Goal: Task Accomplishment & Management: Manage account settings

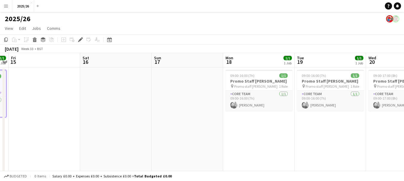
drag, startPoint x: 233, startPoint y: 108, endPoint x: 217, endPoint y: 123, distance: 22.0
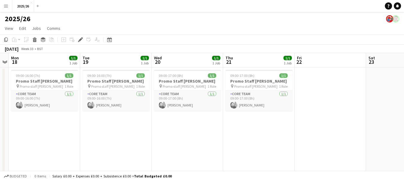
drag, startPoint x: 157, startPoint y: 129, endPoint x: 106, endPoint y: 127, distance: 50.2
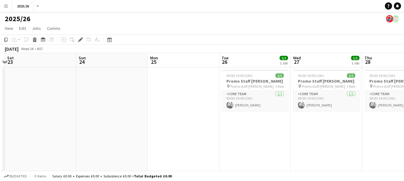
drag, startPoint x: 327, startPoint y: 117, endPoint x: 97, endPoint y: 122, distance: 230.2
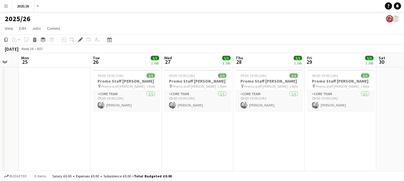
drag, startPoint x: 277, startPoint y: 127, endPoint x: 165, endPoint y: 123, distance: 112.2
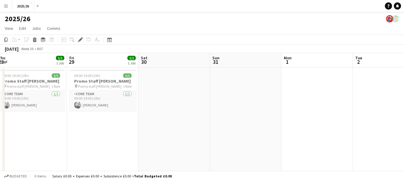
drag, startPoint x: 353, startPoint y: 148, endPoint x: 131, endPoint y: 144, distance: 221.5
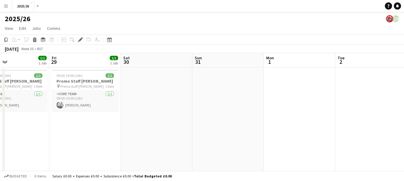
drag, startPoint x: 321, startPoint y: 136, endPoint x: 315, endPoint y: 109, distance: 27.6
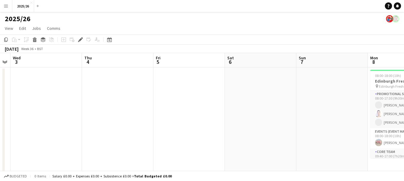
drag, startPoint x: 315, startPoint y: 109, endPoint x: 133, endPoint y: 124, distance: 183.2
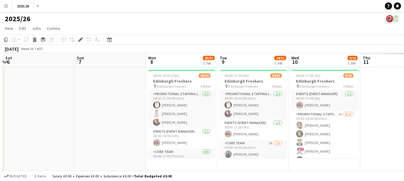
drag, startPoint x: 213, startPoint y: 116, endPoint x: 117, endPoint y: 115, distance: 95.7
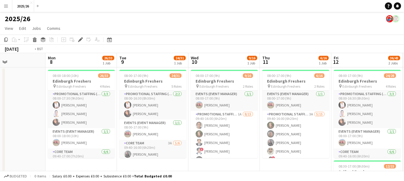
scroll to position [0, 219]
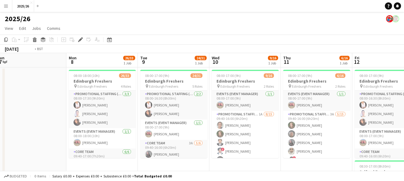
drag, startPoint x: 358, startPoint y: 75, endPoint x: 304, endPoint y: 111, distance: 65.2
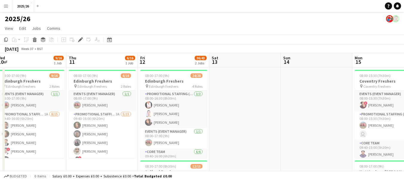
drag, startPoint x: 304, startPoint y: 111, endPoint x: 323, endPoint y: 114, distance: 18.4
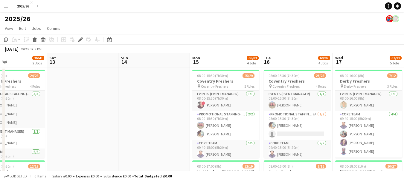
drag, startPoint x: 232, startPoint y: 109, endPoint x: 378, endPoint y: 116, distance: 146.3
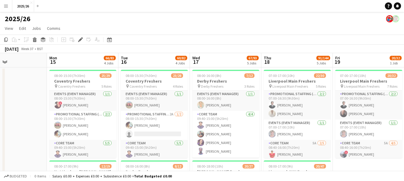
scroll to position [0, 179]
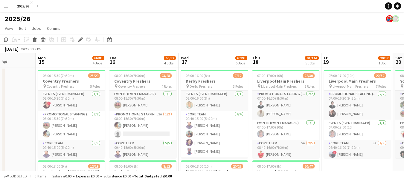
drag, startPoint x: 359, startPoint y: 110, endPoint x: 333, endPoint y: 108, distance: 25.8
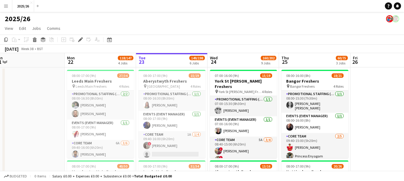
scroll to position [0, 221]
drag, startPoint x: 333, startPoint y: 108, endPoint x: 132, endPoint y: 102, distance: 201.9
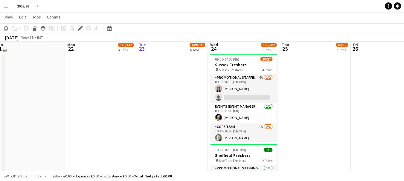
scroll to position [655, 0]
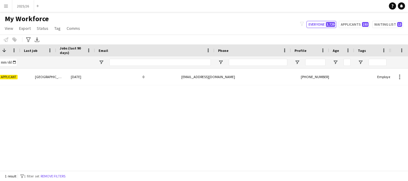
scroll to position [0, 258]
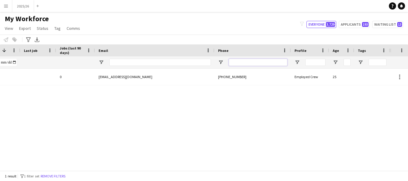
click at [239, 59] on input "Phone Filter Input" at bounding box center [258, 62] width 59 height 7
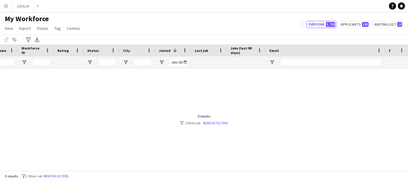
scroll to position [0, 0]
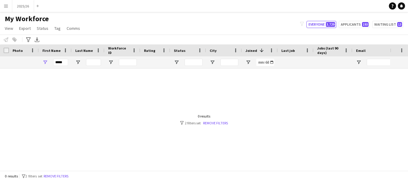
type input "******"
click at [64, 61] on input "*****" at bounding box center [60, 62] width 15 height 7
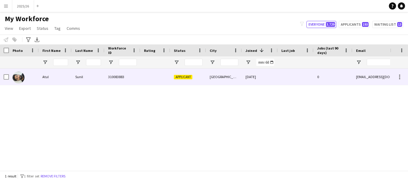
click at [68, 83] on div "Atul" at bounding box center [55, 77] width 33 height 16
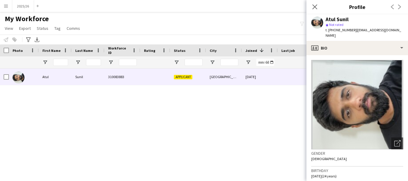
click at [315, 8] on icon "Close pop-in" at bounding box center [315, 6] width 5 height 5
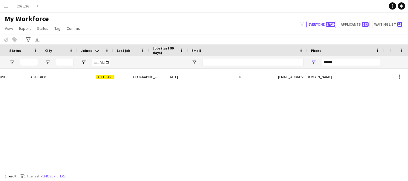
scroll to position [0, 165]
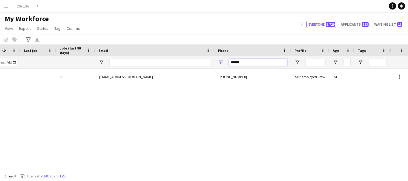
click at [261, 59] on input "******" at bounding box center [258, 62] width 59 height 7
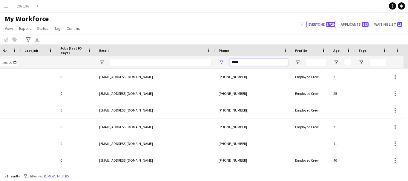
type input "******"
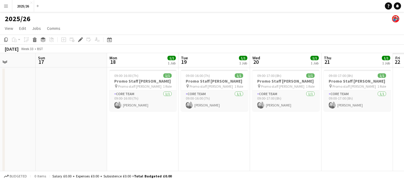
scroll to position [0, 218]
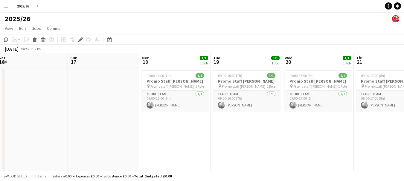
drag, startPoint x: 318, startPoint y: 113, endPoint x: 91, endPoint y: 115, distance: 226.9
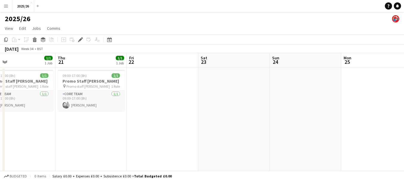
drag, startPoint x: 388, startPoint y: 140, endPoint x: 85, endPoint y: 126, distance: 303.1
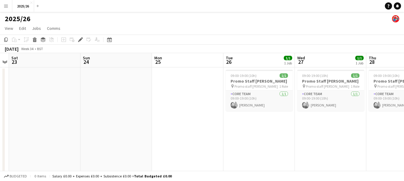
drag, startPoint x: 296, startPoint y: 132, endPoint x: 115, endPoint y: 124, distance: 181.6
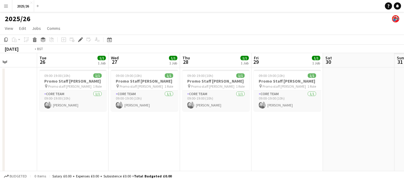
drag, startPoint x: 247, startPoint y: 117, endPoint x: 61, endPoint y: 99, distance: 186.2
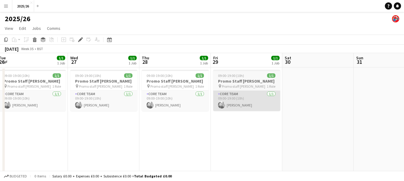
drag, startPoint x: 257, startPoint y: 118, endPoint x: 71, endPoint y: 94, distance: 187.4
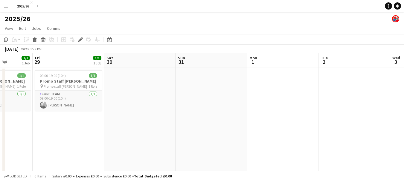
drag, startPoint x: 270, startPoint y: 120, endPoint x: 102, endPoint y: 106, distance: 168.5
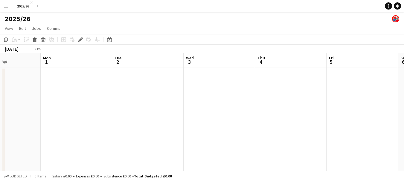
drag, startPoint x: 299, startPoint y: 133, endPoint x: 93, endPoint y: 103, distance: 209.0
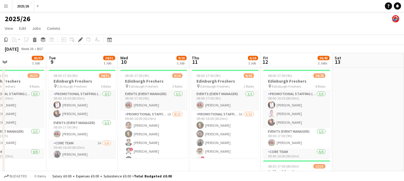
drag, startPoint x: 209, startPoint y: 111, endPoint x: 102, endPoint y: 114, distance: 107.0
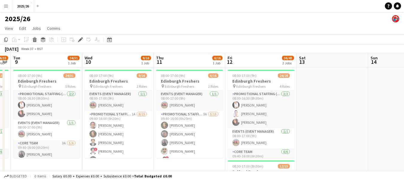
scroll to position [0, 188]
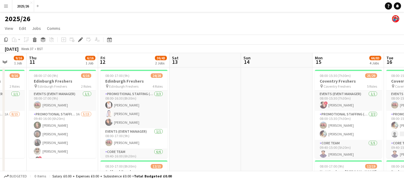
drag, startPoint x: 348, startPoint y: 93, endPoint x: 196, endPoint y: 100, distance: 152.6
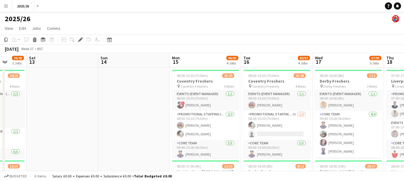
drag, startPoint x: 243, startPoint y: 113, endPoint x: 66, endPoint y: 110, distance: 177.3
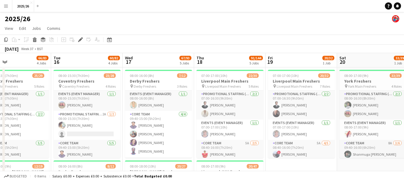
drag, startPoint x: 247, startPoint y: 108, endPoint x: 272, endPoint y: 93, distance: 29.2
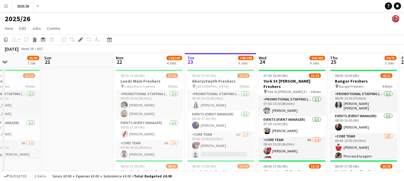
scroll to position [0, 225]
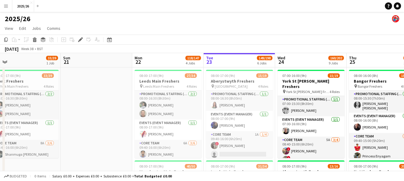
drag, startPoint x: 299, startPoint y: 101, endPoint x: 84, endPoint y: 122, distance: 215.9
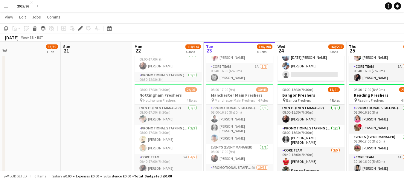
scroll to position [165, 0]
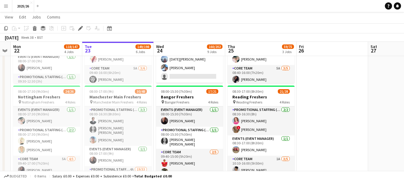
drag, startPoint x: 369, startPoint y: 88, endPoint x: 258, endPoint y: 80, distance: 111.8
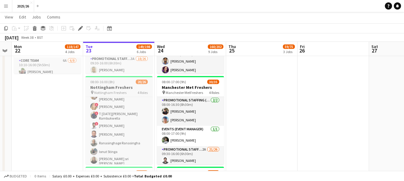
scroll to position [147, 0]
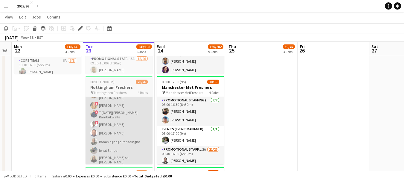
click at [137, 136] on app-card-role "Promotional Staffing (Brand Ambassadors) 1A 13/18 09:40-15:00 (5h20m) Olanrewaj…" at bounding box center [118, 141] width 67 height 173
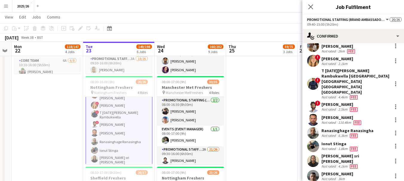
scroll to position [62, 0]
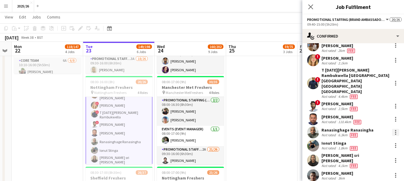
click at [392, 129] on div at bounding box center [395, 132] width 7 height 7
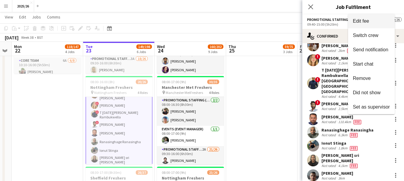
click at [363, 26] on button "Edit fee" at bounding box center [371, 21] width 47 height 14
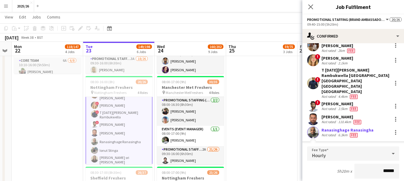
click at [79, 129] on app-date-cell "08:00-17:00 (9h) 27/34 Leeds Main Freshers pin Leeds Main Freshers 4 Roles Prom…" at bounding box center [47, 116] width 71 height 812
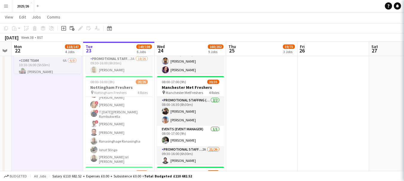
scroll to position [147, 0]
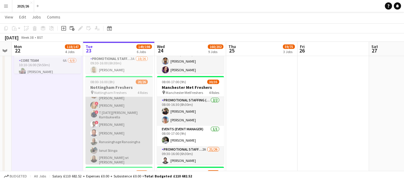
click at [143, 152] on app-card-role "Promotional Staffing (Brand Ambassadors) 1A 13/18 09:40-15:00 (5h20m) Olanrewaj…" at bounding box center [118, 141] width 67 height 173
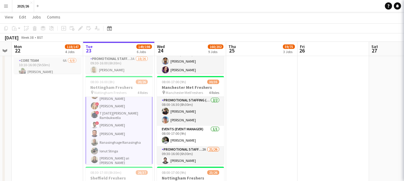
scroll to position [147, 0]
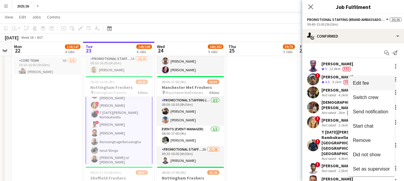
click at [354, 86] on span "Edit fee" at bounding box center [371, 83] width 37 height 5
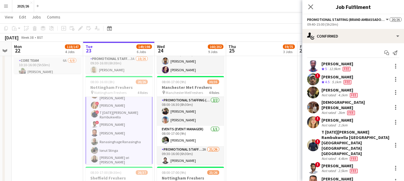
scroll to position [107, 0]
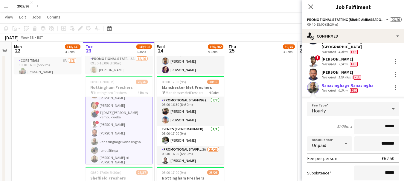
type input "******"
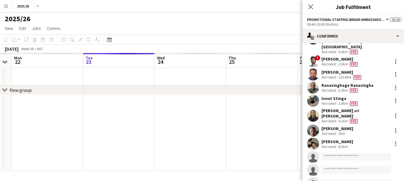
scroll to position [0, 0]
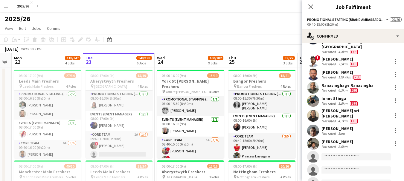
click at [136, 3] on app-navbar "Menu Boards Boards Boards All jobs Status Workforce Workforce My Workforce Recr…" at bounding box center [202, 6] width 404 height 12
click at [307, 8] on app-icon "Close pop-in" at bounding box center [310, 7] width 9 height 9
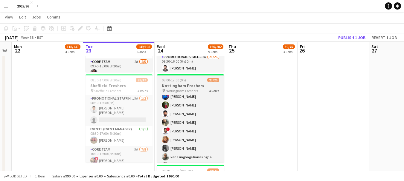
scroll to position [175, 0]
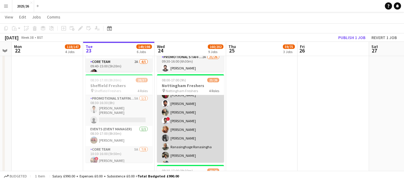
click at [196, 132] on app-card-role "Promotional Staffing (Brand Ambassadors) 3A 17/18 08:40-16:00 (7h20m) Olanrewaj…" at bounding box center [190, 111] width 67 height 173
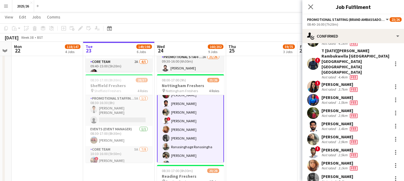
scroll to position [66, 0]
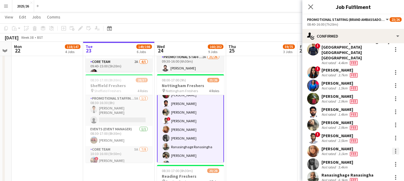
click at [392, 148] on div at bounding box center [395, 151] width 7 height 7
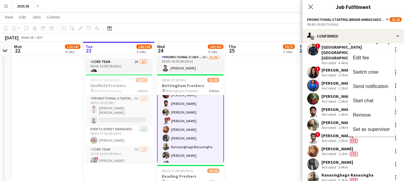
click at [331, 140] on div at bounding box center [202, 90] width 404 height 181
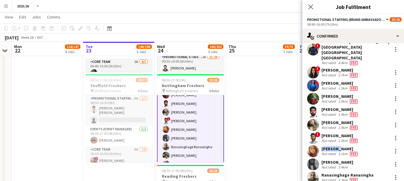
click at [331, 146] on div "Zunera Arif" at bounding box center [339, 148] width 37 height 5
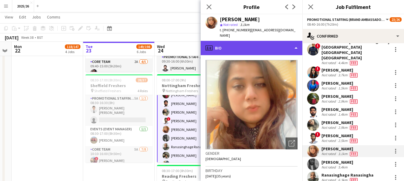
click at [278, 48] on div "profile Bio" at bounding box center [252, 48] width 102 height 14
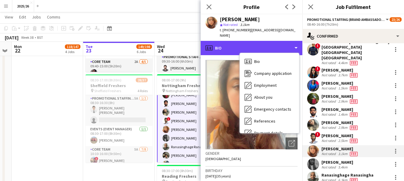
scroll to position [68, 0]
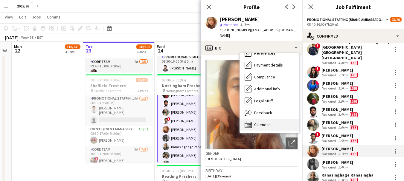
click at [271, 119] on div "Calendar Calendar" at bounding box center [269, 125] width 59 height 12
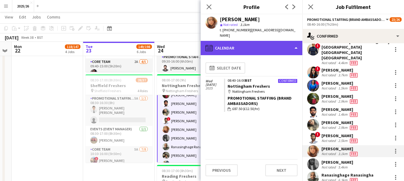
click at [257, 41] on div "calendar-full Calendar" at bounding box center [252, 48] width 102 height 14
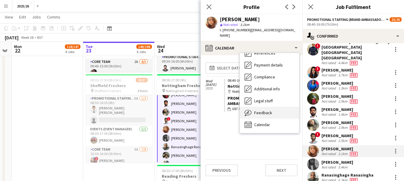
click at [267, 107] on div "Feedback Feedback" at bounding box center [269, 113] width 59 height 12
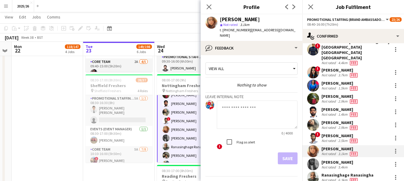
click at [265, 101] on textarea at bounding box center [257, 115] width 81 height 28
type textarea "*"
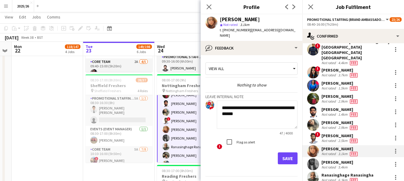
type textarea "**********"
click at [278, 153] on button "Save" at bounding box center [288, 159] width 20 height 12
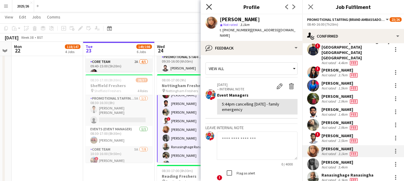
click at [207, 5] on icon at bounding box center [209, 7] width 6 height 6
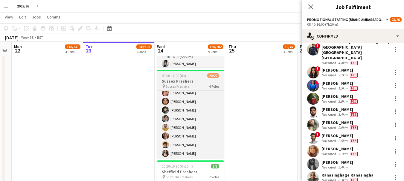
scroll to position [213, 0]
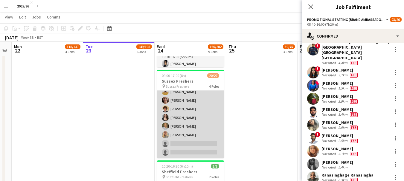
click at [191, 143] on app-card-role "Promotional Staffing (Brand Ambassadors) 1A 16/18 10:40-16:00 (5h20m) Waqas Mal…" at bounding box center [190, 75] width 67 height 168
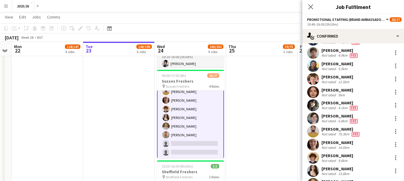
scroll to position [132, 0]
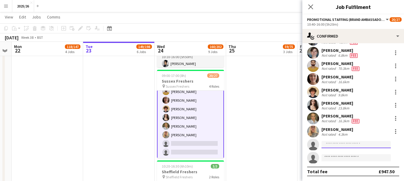
click at [339, 148] on input at bounding box center [355, 144] width 69 height 7
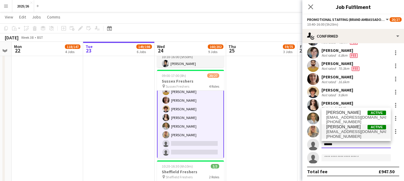
type input "******"
click at [354, 130] on span "vanessaswain123@gmail.com" at bounding box center [356, 132] width 60 height 5
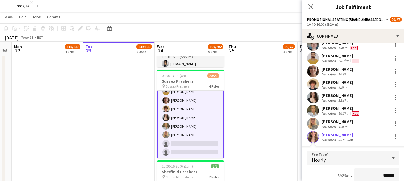
scroll to position [260, 0]
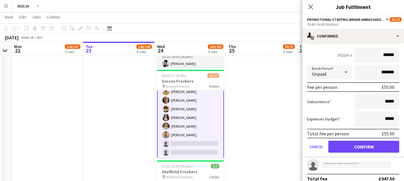
click at [380, 139] on form "Fee Type Hourly 5h20m x ****** Break Period Unpaid ******* Fee per person £55.0…" at bounding box center [353, 94] width 102 height 128
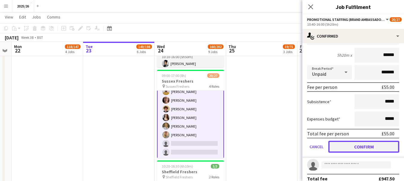
click at [376, 147] on button "Confirm" at bounding box center [363, 147] width 71 height 12
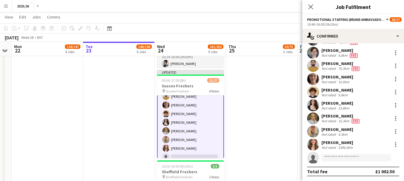
scroll to position [132, 0]
click at [307, 8] on app-icon "Close pop-in" at bounding box center [310, 7] width 9 height 9
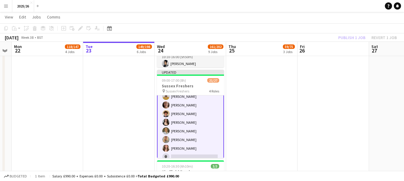
click at [354, 39] on div "Publish 1 job Revert 1 job" at bounding box center [367, 38] width 73 height 8
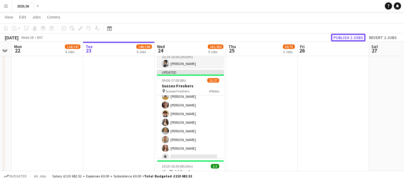
click at [354, 39] on button "Publish 2 jobs" at bounding box center [348, 38] width 34 height 8
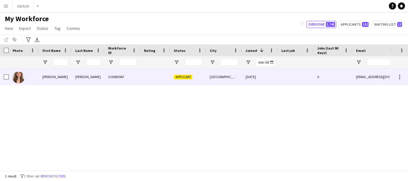
click at [166, 76] on div at bounding box center [155, 77] width 30 height 16
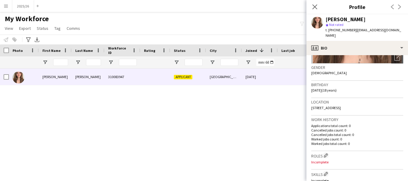
scroll to position [85, 0]
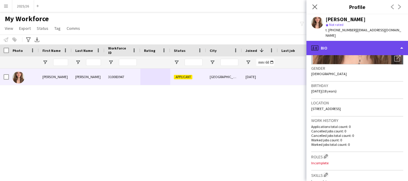
click at [375, 41] on div "profile Bio" at bounding box center [358, 48] width 102 height 14
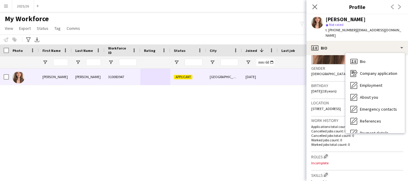
click at [404, 104] on div "Bio Bio Company application Company application Employment Employment About you…" at bounding box center [375, 93] width 59 height 80
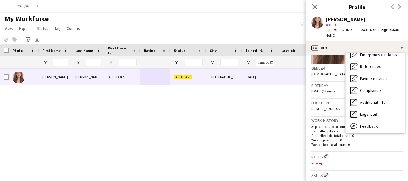
scroll to position [68, 0]
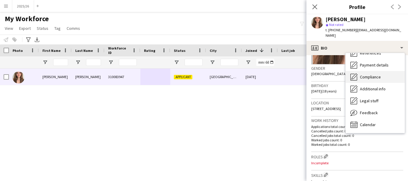
click at [380, 74] on span "Compliance" at bounding box center [370, 76] width 21 height 5
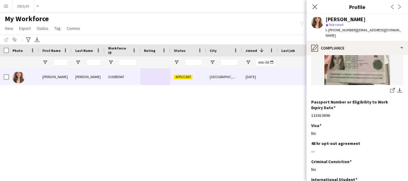
scroll to position [115, 0]
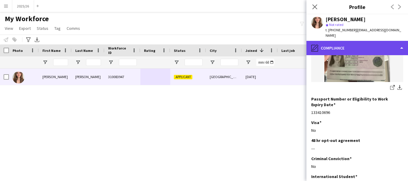
click at [367, 47] on div "pencil4 Compliance" at bounding box center [358, 48] width 102 height 14
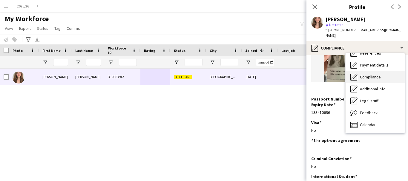
click at [389, 74] on div "Compliance Compliance" at bounding box center [375, 77] width 59 height 12
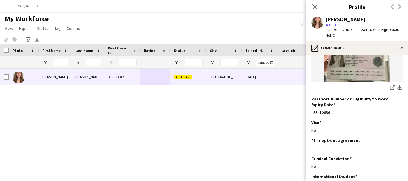
scroll to position [0, 0]
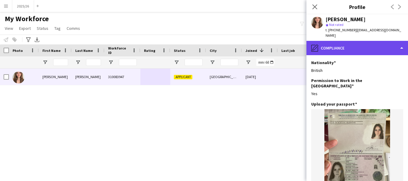
click at [391, 44] on div "pencil4 Compliance" at bounding box center [358, 48] width 102 height 14
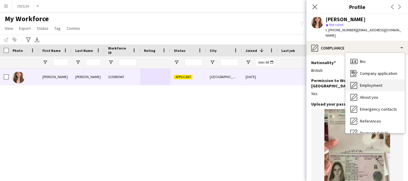
click at [380, 83] on span "Employment" at bounding box center [371, 85] width 22 height 5
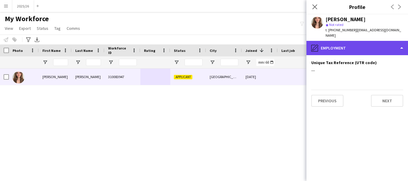
click at [377, 48] on div "pencil4 Employment" at bounding box center [358, 48] width 102 height 14
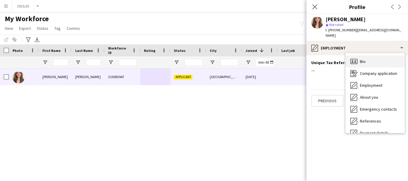
click at [379, 56] on div "Bio Bio" at bounding box center [375, 62] width 59 height 12
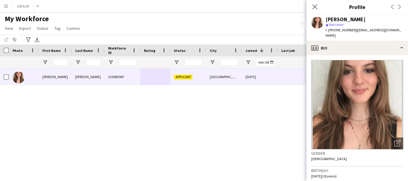
click at [402, 61] on app-crew-profile-bio "Open photos pop-in Gender [DEMOGRAPHIC_DATA] Birthday [DEMOGRAPHIC_DATA] (18 ye…" at bounding box center [358, 118] width 102 height 126
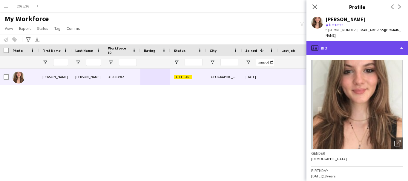
click at [370, 41] on div "profile Bio" at bounding box center [358, 48] width 102 height 14
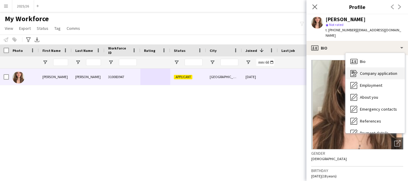
click at [369, 71] on div "Company application Company application" at bounding box center [375, 74] width 59 height 12
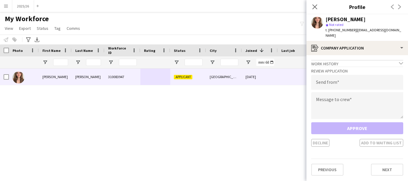
click at [360, 115] on div "Review Application Send from Message to crew Approve Decline Add to waiting list" at bounding box center [357, 107] width 92 height 80
click at [359, 111] on textarea at bounding box center [357, 105] width 92 height 27
paste textarea "**********"
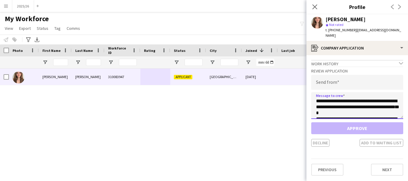
scroll to position [111, 0]
click at [350, 104] on textarea "**********" at bounding box center [357, 105] width 92 height 27
type textarea "**********"
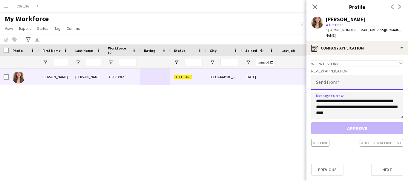
click at [346, 79] on input "email" at bounding box center [357, 82] width 92 height 15
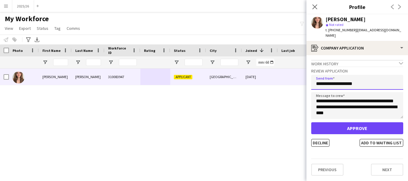
type input "**********"
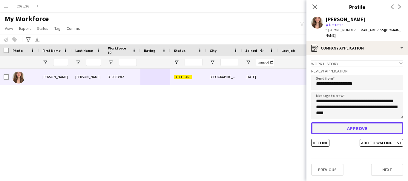
click at [369, 123] on button "Approve" at bounding box center [357, 129] width 92 height 12
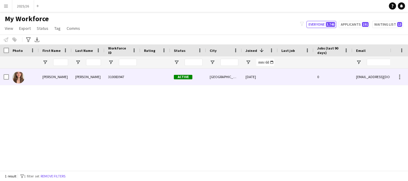
click at [101, 71] on div "[PERSON_NAME]" at bounding box center [88, 77] width 33 height 16
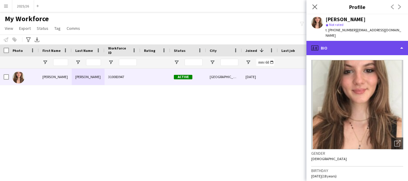
click at [377, 43] on div "profile Bio" at bounding box center [358, 48] width 102 height 14
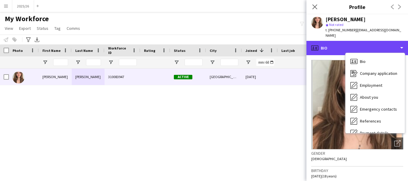
scroll to position [1, 0]
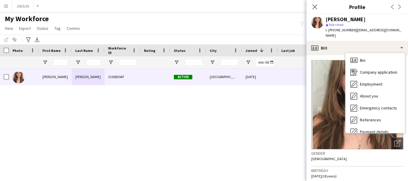
click at [403, 152] on app-crew-profile-bio "Open photos pop-in Gender Female Birthday 18-03-2007 (18 years) Location 88 Way…" at bounding box center [358, 118] width 102 height 126
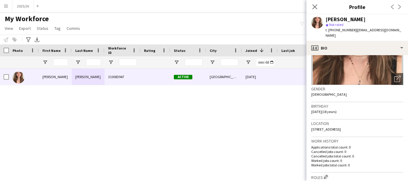
scroll to position [0, 0]
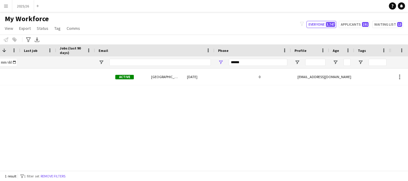
scroll to position [0, 258]
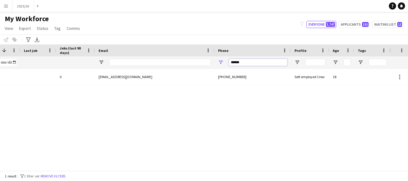
click at [259, 64] on input "******" at bounding box center [258, 62] width 59 height 7
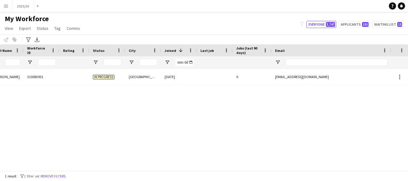
scroll to position [0, 83]
type input "******"
click at [130, 86] on div "In progress Leeds 23-09-2025 0 amitpaul1234987@gmail.com +4407405242622 3100839…" at bounding box center [195, 118] width 390 height 98
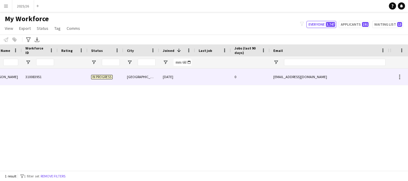
click at [125, 82] on div "[GEOGRAPHIC_DATA]" at bounding box center [141, 77] width 36 height 16
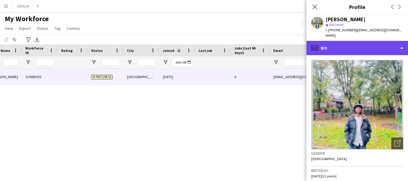
click at [373, 41] on div "profile Bio" at bounding box center [358, 48] width 102 height 14
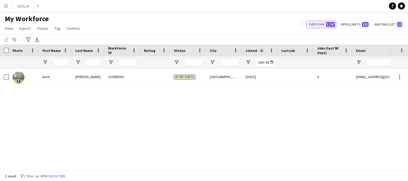
click at [108, 89] on div "[PERSON_NAME] 310083951 In progress [GEOGRAPHIC_DATA] [DATE] 0 [EMAIL_ADDRESS][…" at bounding box center [195, 118] width 390 height 98
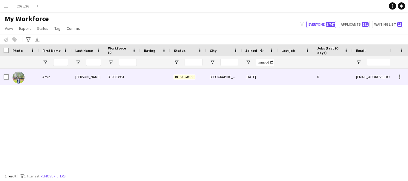
click at [101, 81] on div "[PERSON_NAME]" at bounding box center [88, 77] width 33 height 16
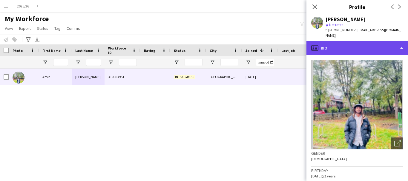
click at [405, 43] on div "profile Bio" at bounding box center [358, 48] width 102 height 14
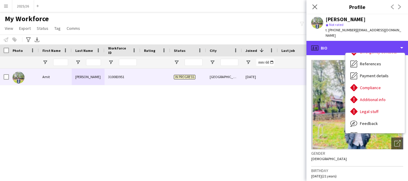
scroll to position [68, 0]
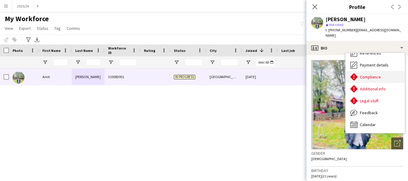
click at [361, 74] on span "Compliance" at bounding box center [370, 76] width 21 height 5
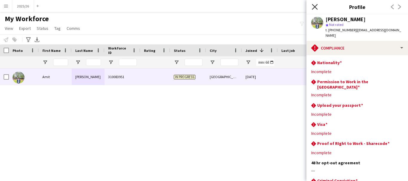
click at [317, 9] on icon "Close pop-in" at bounding box center [315, 7] width 6 height 6
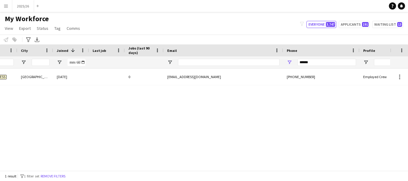
scroll to position [0, 0]
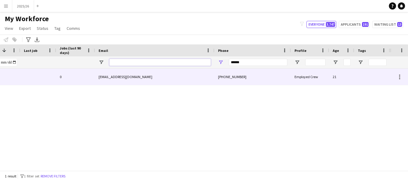
click at [186, 62] on input "Email Filter Input" at bounding box center [160, 62] width 102 height 7
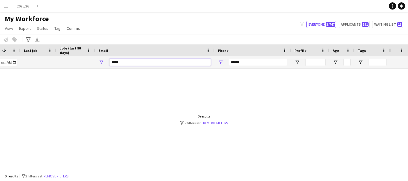
type input "*****"
click at [250, 60] on input "******" at bounding box center [258, 62] width 59 height 7
click at [172, 62] on input "*****" at bounding box center [160, 62] width 102 height 7
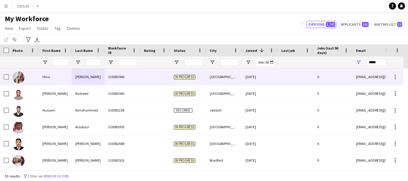
click at [65, 94] on div "[PERSON_NAME]" at bounding box center [55, 93] width 33 height 16
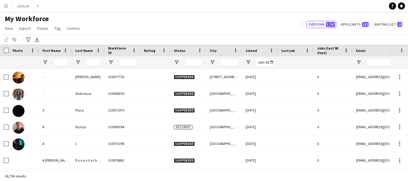
type input "*****"
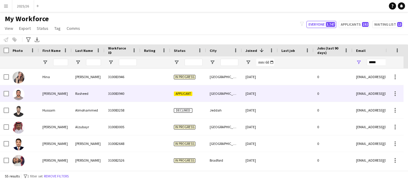
click at [101, 97] on div "Rasheed" at bounding box center [88, 93] width 33 height 16
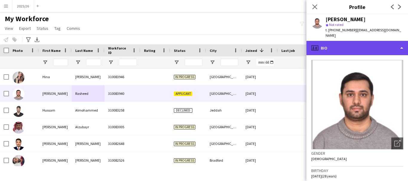
click at [360, 42] on div "profile Bio" at bounding box center [358, 48] width 102 height 14
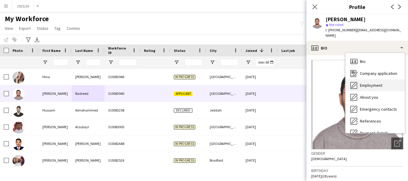
click at [369, 83] on div "Employment Employment" at bounding box center [375, 86] width 59 height 12
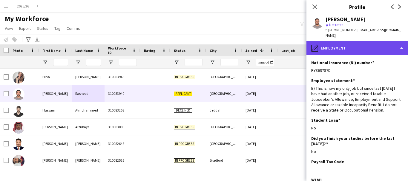
click at [366, 43] on div "pencil4 Employment" at bounding box center [358, 48] width 102 height 14
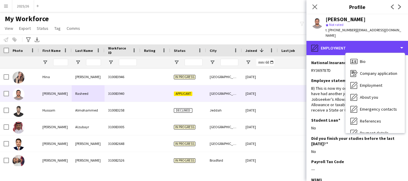
scroll to position [68, 0]
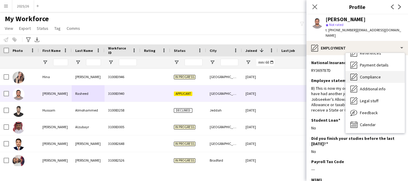
click at [370, 71] on div "Compliance Compliance" at bounding box center [375, 77] width 59 height 12
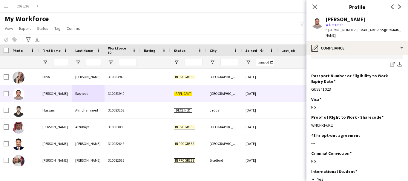
scroll to position [139, 0]
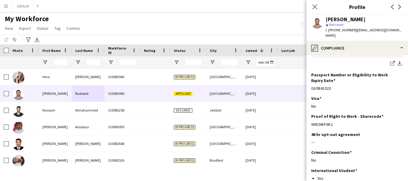
drag, startPoint x: 343, startPoint y: 113, endPoint x: 310, endPoint y: 115, distance: 32.6
click at [310, 115] on app-section-data-types "Nationality Edit this field Pakistani Permission to Work in the UK Edit this fi…" at bounding box center [358, 118] width 102 height 126
copy div "WNCNKF6K2"
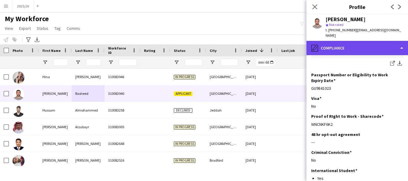
click at [377, 45] on div "pencil4 Compliance" at bounding box center [358, 48] width 102 height 14
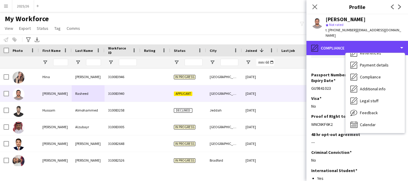
scroll to position [0, 0]
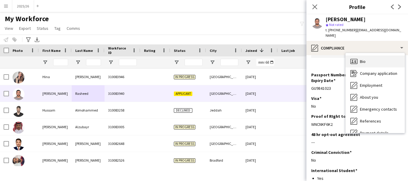
click at [368, 56] on div "Bio Bio" at bounding box center [375, 62] width 59 height 12
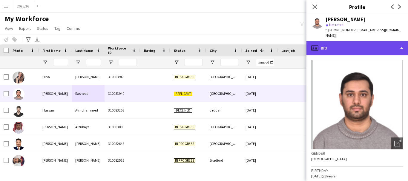
click at [347, 42] on div "profile Bio" at bounding box center [358, 48] width 102 height 14
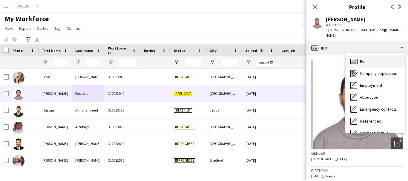
click at [368, 56] on div "Bio Bio" at bounding box center [375, 62] width 59 height 12
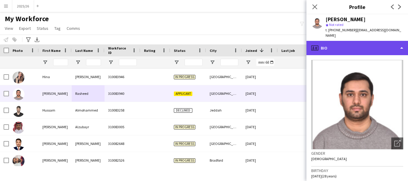
click at [364, 47] on div "profile Bio" at bounding box center [358, 48] width 102 height 14
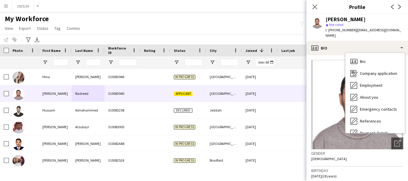
click at [363, 158] on div "Gender Male" at bounding box center [357, 158] width 92 height 17
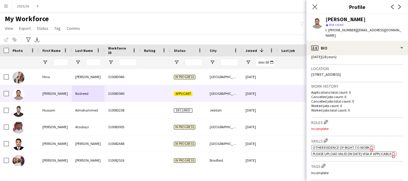
scroll to position [128, 0]
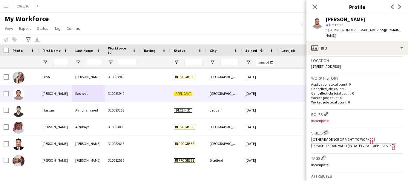
click at [327, 131] on app-icon "Edit crew company skills" at bounding box center [326, 133] width 4 height 4
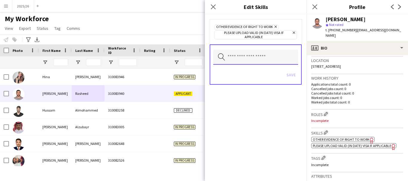
click at [247, 63] on input "text" at bounding box center [255, 57] width 85 height 15
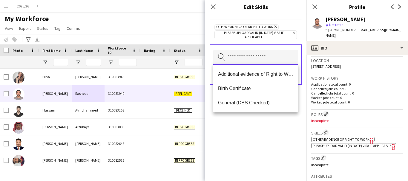
drag, startPoint x: 245, startPoint y: 74, endPoint x: 247, endPoint y: 63, distance: 11.3
click at [247, 63] on input "text" at bounding box center [255, 57] width 85 height 15
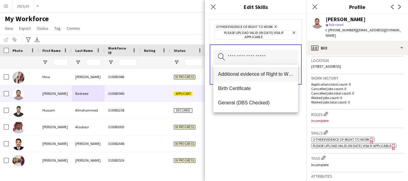
click at [239, 68] on mat-option "Additional evidence of Right to Work" at bounding box center [255, 74] width 85 height 14
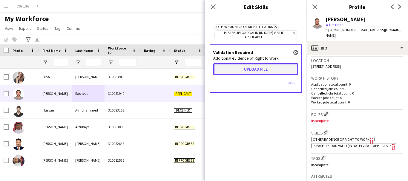
click at [238, 67] on button "Upload file" at bounding box center [255, 69] width 85 height 12
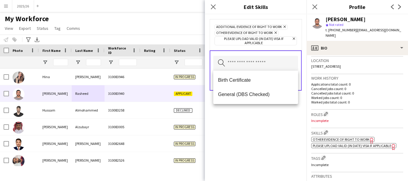
click at [273, 116] on div "Additional evidence of Right to Work Remove Other evidence of Right to Work Rem…" at bounding box center [256, 97] width 102 height 167
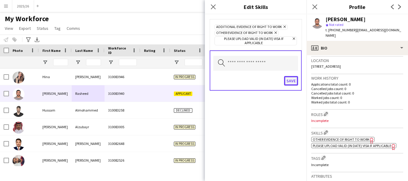
click at [291, 77] on button "Save" at bounding box center [291, 81] width 14 height 10
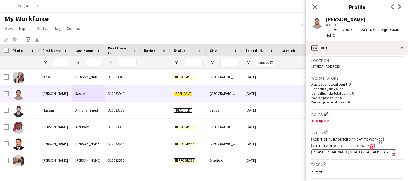
click at [332, 33] on div "Muhammad Ahmad Rasheed star Not rated t. +447440303484 | ahmadrashid1997@gmail.…" at bounding box center [358, 27] width 102 height 27
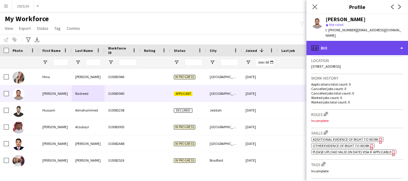
click at [340, 43] on div "profile Bio" at bounding box center [358, 48] width 102 height 14
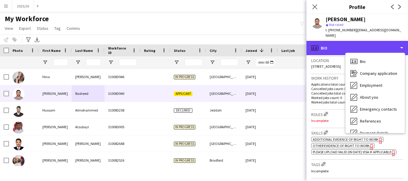
scroll to position [68, 0]
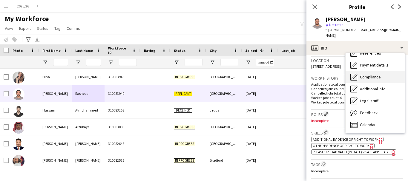
click at [380, 74] on span "Compliance" at bounding box center [370, 76] width 21 height 5
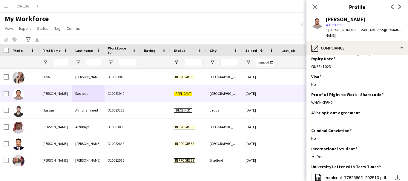
scroll to position [191, 0]
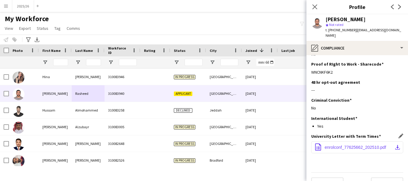
click at [358, 145] on span "enrolconf_77625662_202510.pdf" at bounding box center [356, 147] width 62 height 5
click at [62, 64] on input "First Name Filter Input" at bounding box center [60, 62] width 15 height 7
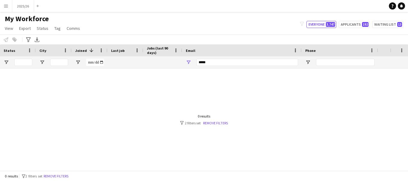
scroll to position [0, 170]
type input "********"
click at [275, 64] on input "*****" at bounding box center [248, 62] width 102 height 7
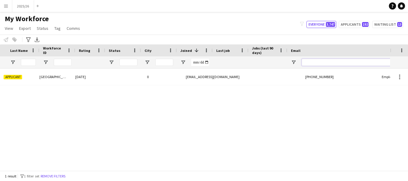
scroll to position [0, 0]
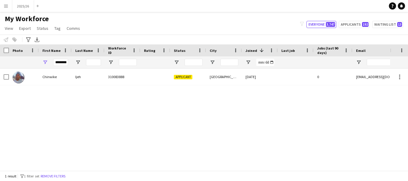
click at [77, 84] on div "Ijeh" at bounding box center [88, 77] width 33 height 16
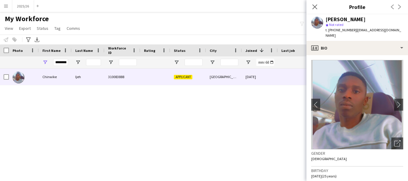
scroll to position [78, 0]
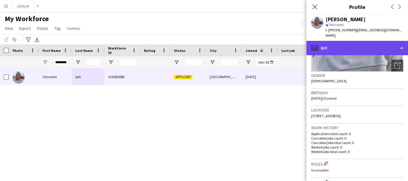
click at [361, 42] on div "profile Bio" at bounding box center [358, 48] width 102 height 14
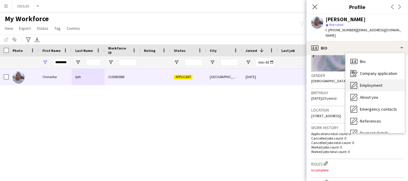
click at [384, 82] on div "Employment Employment" at bounding box center [375, 86] width 59 height 12
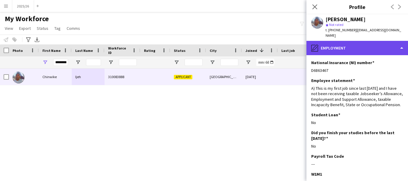
click at [361, 42] on div "pencil4 Employment" at bounding box center [358, 48] width 102 height 14
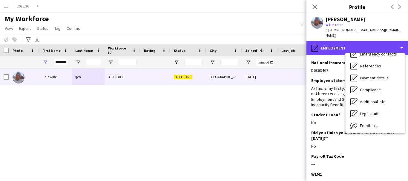
scroll to position [68, 0]
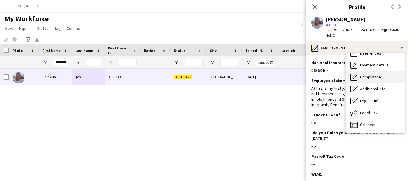
click at [386, 71] on div "Compliance Compliance" at bounding box center [375, 77] width 59 height 12
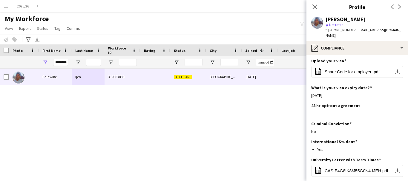
scroll to position [225, 0]
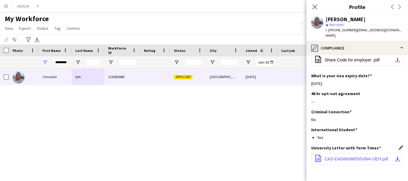
click at [353, 157] on span "CAS-E4G8IK8M55G0N4-IJEH.pdf" at bounding box center [356, 159] width 63 height 5
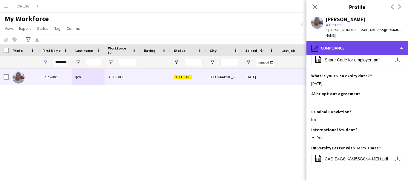
click at [340, 45] on div "pencil4 Compliance" at bounding box center [358, 48] width 102 height 14
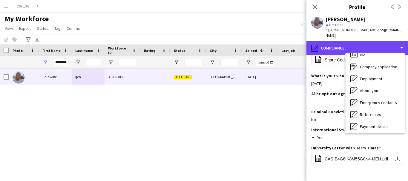
scroll to position [0, 0]
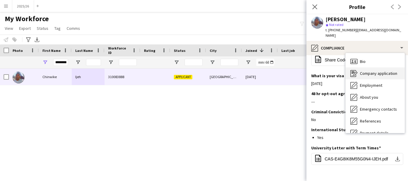
click at [380, 71] on span "Company application" at bounding box center [378, 73] width 37 height 5
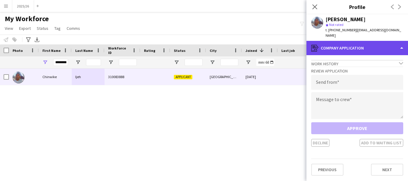
click at [374, 41] on div "register Company application" at bounding box center [358, 48] width 102 height 14
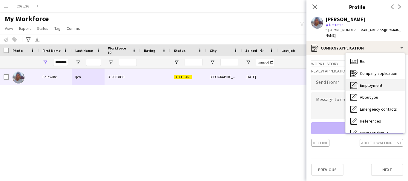
click at [372, 83] on span "Employment" at bounding box center [371, 85] width 22 height 5
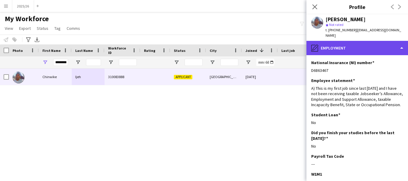
click at [364, 47] on div "pencil4 Employment" at bounding box center [358, 48] width 102 height 14
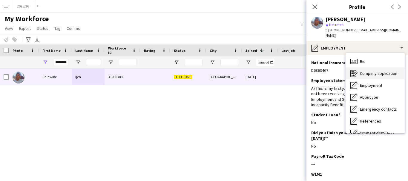
click at [376, 71] on span "Company application" at bounding box center [378, 73] width 37 height 5
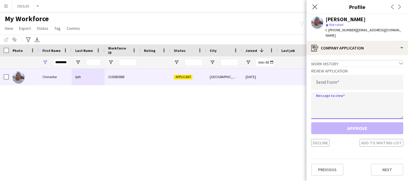
click at [374, 101] on textarea at bounding box center [357, 105] width 92 height 27
paste textarea "**********"
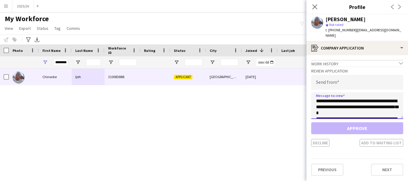
scroll to position [111, 0]
type textarea "**********"
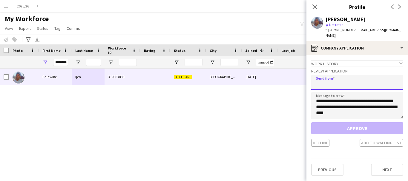
click at [346, 78] on input "email" at bounding box center [357, 82] width 92 height 15
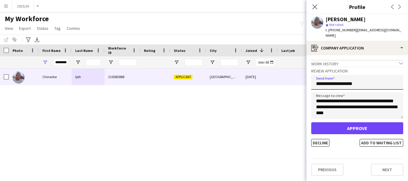
type input "**********"
click at [311, 123] on button "Approve" at bounding box center [357, 129] width 92 height 12
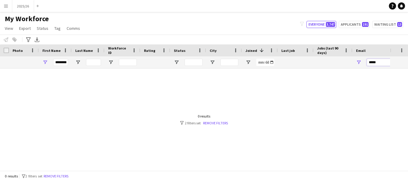
type input "*****"
click at [67, 63] on input "********" at bounding box center [60, 62] width 15 height 7
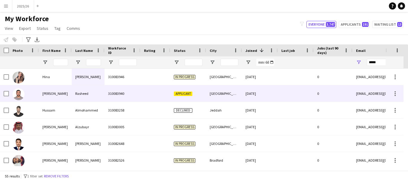
click at [199, 94] on div "Applicant" at bounding box center [188, 93] width 36 height 16
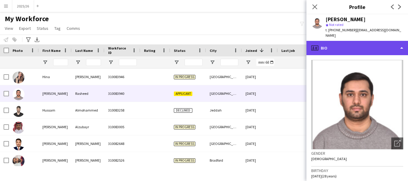
click at [372, 44] on div "profile Bio" at bounding box center [358, 48] width 102 height 14
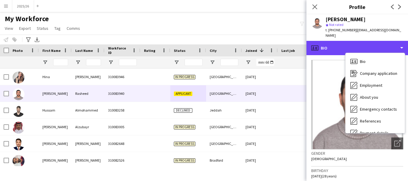
scroll to position [68, 0]
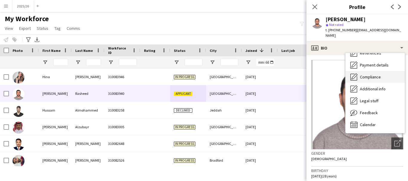
click at [380, 74] on span "Compliance" at bounding box center [370, 76] width 21 height 5
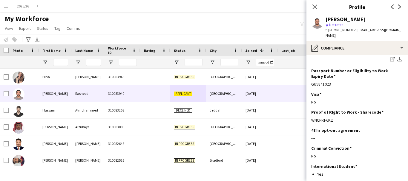
scroll to position [193, 0]
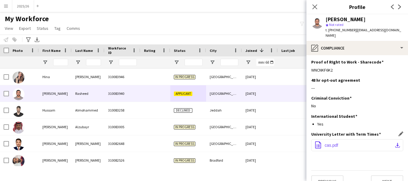
click at [373, 140] on button "office-file-sheet cas.pdf download-bottom" at bounding box center [357, 146] width 92 height 12
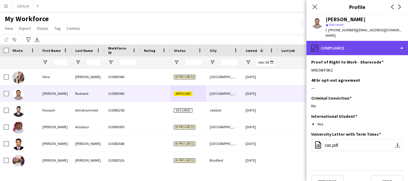
click at [372, 41] on div "pencil4 Compliance" at bounding box center [358, 48] width 102 height 14
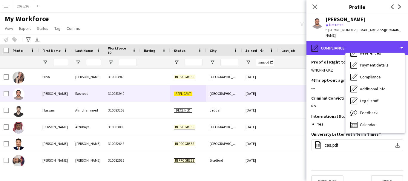
scroll to position [0, 0]
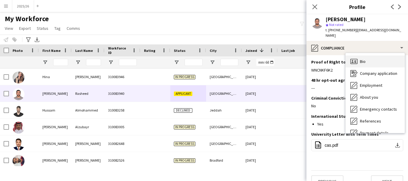
click at [370, 61] on div "Bio Bio" at bounding box center [375, 62] width 59 height 12
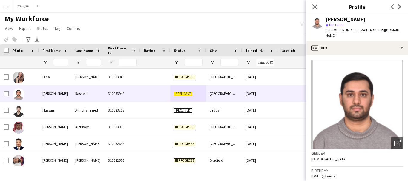
scroll to position [115, 0]
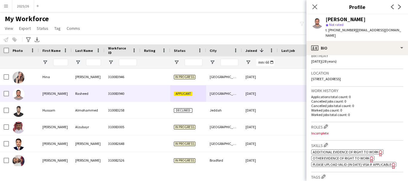
click at [363, 156] on app-spec-pill "ok-circled2 background Layer 1 cross-circle-red background Layer 1 Other eviden…" at bounding box center [342, 158] width 63 height 5
click at [352, 147] on h3 "Skills Edit crew company skills" at bounding box center [357, 145] width 92 height 6
click at [358, 150] on span "Additional evidence of Right to Work" at bounding box center [346, 152] width 66 height 4
click at [330, 35] on div "Muhammad Ahmad Rasheed star Not rated t. +447440303484 | ahmadrashid1997@gmail.…" at bounding box center [358, 27] width 102 height 27
click at [355, 53] on h3 "Birthday" at bounding box center [357, 55] width 92 height 5
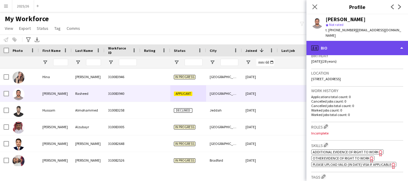
click at [349, 45] on div "profile Bio" at bounding box center [358, 48] width 102 height 14
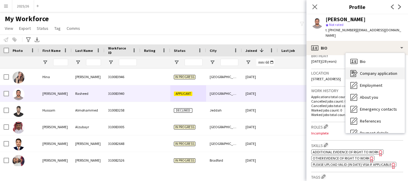
click at [358, 70] on icon "Company application" at bounding box center [354, 73] width 7 height 7
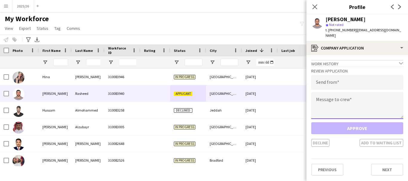
click at [349, 98] on textarea at bounding box center [357, 105] width 92 height 27
paste textarea "**********"
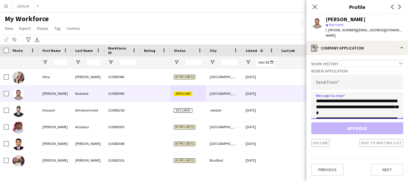
scroll to position [111, 0]
type textarea "**********"
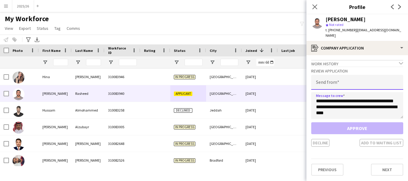
click at [330, 75] on input "email" at bounding box center [357, 82] width 92 height 15
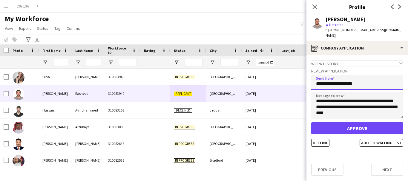
type input "**********"
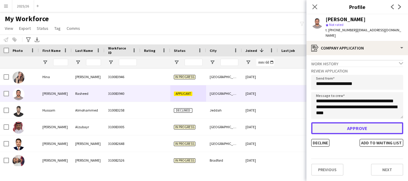
click at [335, 123] on button "Approve" at bounding box center [357, 129] width 92 height 12
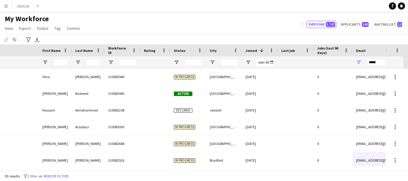
drag, startPoint x: 236, startPoint y: 150, endPoint x: 287, endPoint y: 169, distance: 54.2
click at [287, 169] on div "Workforce Details Workforce ID Rating Status 1 0" at bounding box center [204, 108] width 408 height 126
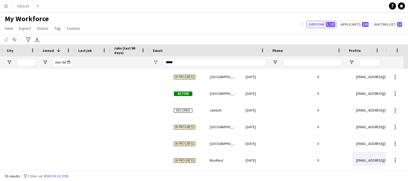
scroll to position [0, 203]
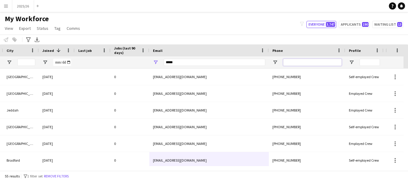
click at [299, 59] on input "Phone Filter Input" at bounding box center [312, 62] width 59 height 7
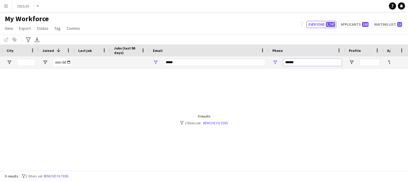
type input "******"
drag, startPoint x: 198, startPoint y: 62, endPoint x: 122, endPoint y: 71, distance: 77.0
click at [122, 71] on div "Workforce Details Rating Status City 1" at bounding box center [204, 108] width 408 height 126
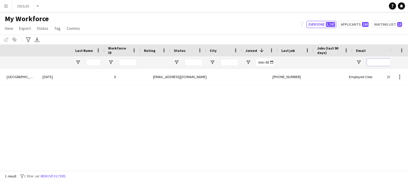
scroll to position [0, 0]
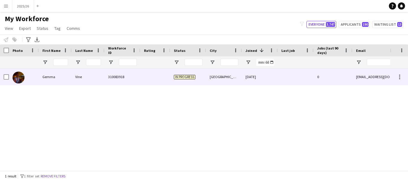
click at [134, 84] on div "310083918" at bounding box center [123, 77] width 36 height 16
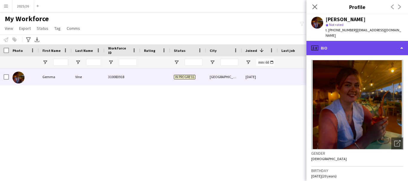
drag, startPoint x: 349, startPoint y: 42, endPoint x: 344, endPoint y: 44, distance: 5.2
click at [344, 44] on div "profile Bio" at bounding box center [358, 48] width 102 height 14
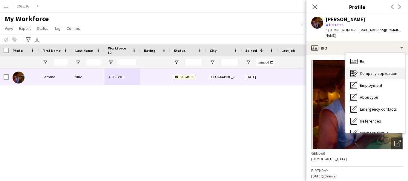
click at [365, 71] on span "Company application" at bounding box center [378, 73] width 37 height 5
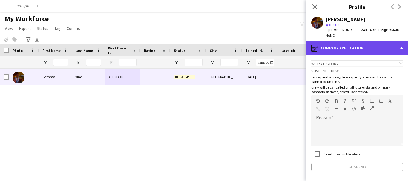
click at [367, 41] on div "register Company application" at bounding box center [358, 48] width 102 height 14
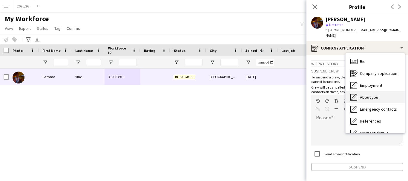
click at [374, 95] on span "About you" at bounding box center [369, 97] width 18 height 5
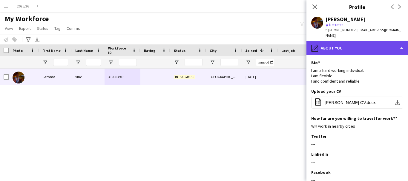
click at [380, 43] on div "pencil4 About you" at bounding box center [358, 48] width 102 height 14
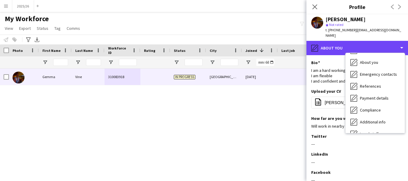
scroll to position [68, 0]
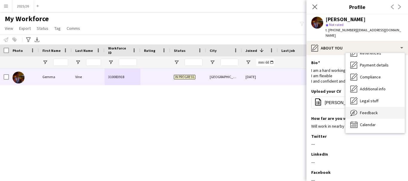
click at [360, 110] on span "Feedback" at bounding box center [369, 112] width 18 height 5
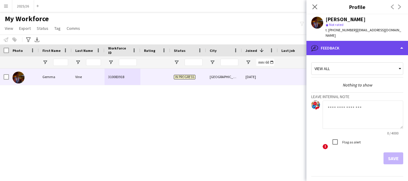
click at [371, 47] on div "bubble-pencil Feedback" at bounding box center [358, 48] width 102 height 14
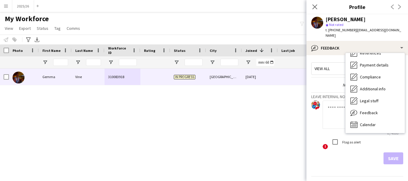
click at [352, 35] on div "Gemma Vine star Not rated t. +4407496312324 | gemmavine923@gmail.com" at bounding box center [358, 27] width 102 height 27
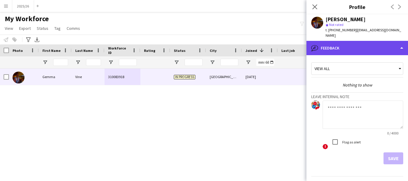
click at [365, 45] on div "bubble-pencil Feedback" at bounding box center [358, 48] width 102 height 14
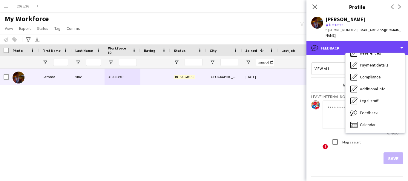
scroll to position [0, 0]
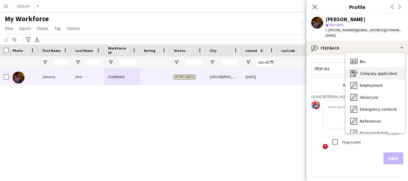
click at [383, 71] on span "Company application" at bounding box center [378, 73] width 37 height 5
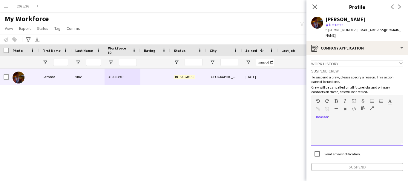
click at [341, 124] on div at bounding box center [357, 134] width 92 height 24
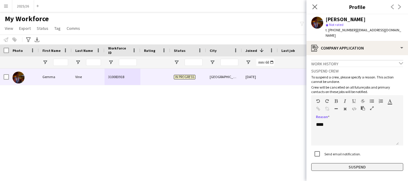
click at [355, 163] on button "Suspend" at bounding box center [357, 167] width 92 height 8
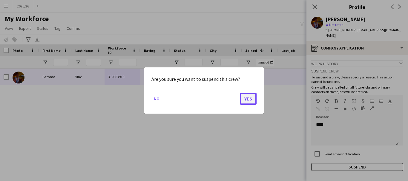
click at [250, 102] on button "Yes" at bounding box center [248, 99] width 17 height 12
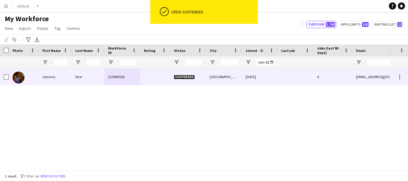
click at [254, 80] on div "[DATE]" at bounding box center [260, 77] width 36 height 16
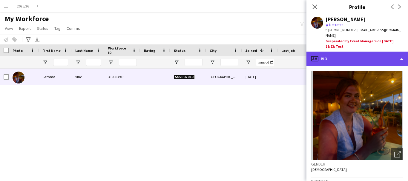
click at [351, 57] on div "profile Bio" at bounding box center [358, 59] width 102 height 14
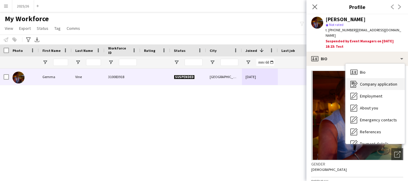
click at [371, 78] on div "Company application Company application" at bounding box center [375, 84] width 59 height 12
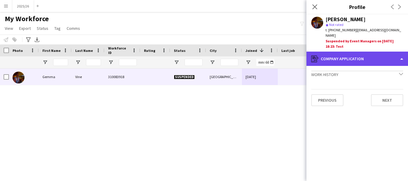
click at [356, 54] on div "register Company application" at bounding box center [358, 59] width 102 height 14
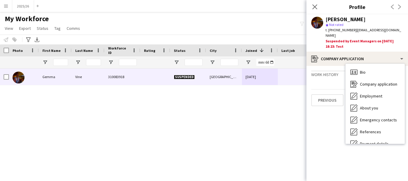
click at [396, 27] on div "star Not rated" at bounding box center [365, 24] width 78 height 5
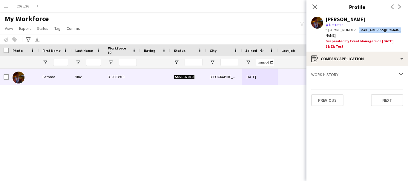
drag, startPoint x: 398, startPoint y: 29, endPoint x: 357, endPoint y: 32, distance: 41.7
click at [357, 32] on div "t. +4407496312324 | gemmavine923@gmail.com" at bounding box center [365, 32] width 78 height 11
copy span "gemmavine923@gmail.com"
click at [5, 8] on app-icon "Menu" at bounding box center [6, 6] width 5 height 5
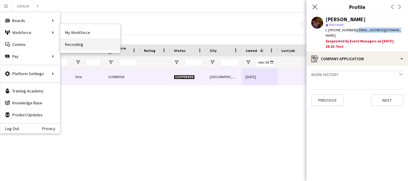
click at [80, 49] on link "Recruiting" at bounding box center [90, 45] width 60 height 12
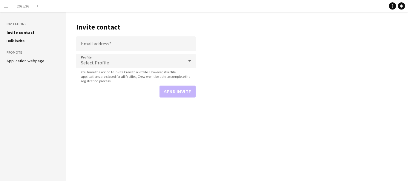
click at [132, 43] on input "Email address" at bounding box center [136, 43] width 120 height 15
paste input "**********"
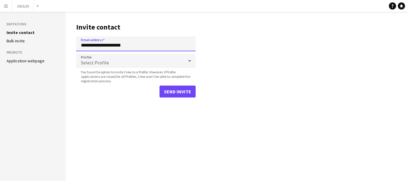
type input "**********"
click at [150, 62] on div "Select Profile" at bounding box center [130, 61] width 108 height 14
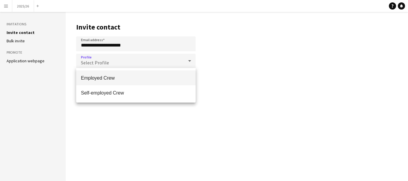
click at [142, 78] on span "Employed Crew" at bounding box center [136, 78] width 110 height 6
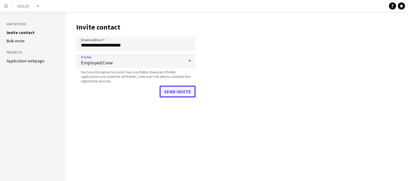
click at [185, 90] on button "Send invite" at bounding box center [178, 92] width 36 height 12
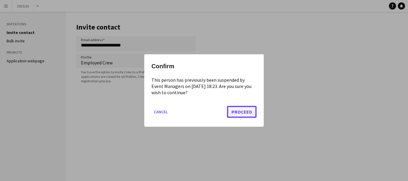
click at [241, 112] on button "Proceed" at bounding box center [242, 112] width 30 height 12
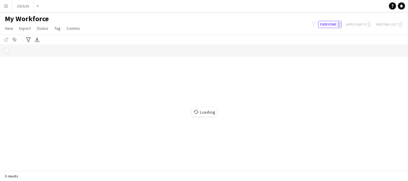
click at [10, 13] on main "My Workforce View Views Default view New view Update view Delete view Edit name…" at bounding box center [204, 92] width 408 height 161
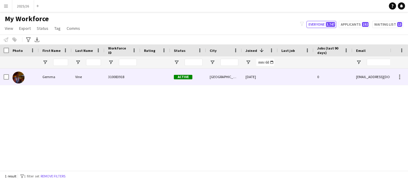
click at [92, 77] on div "Vine" at bounding box center [88, 77] width 33 height 16
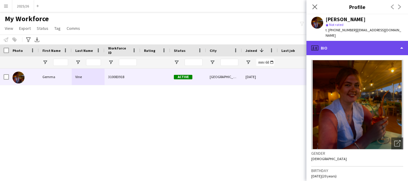
click at [349, 48] on div "profile Bio" at bounding box center [358, 48] width 102 height 14
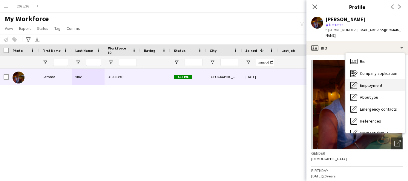
click at [385, 82] on div "Employment Employment" at bounding box center [375, 86] width 59 height 12
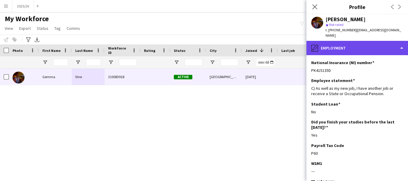
click at [375, 45] on div "pencil4 Employment" at bounding box center [358, 48] width 102 height 14
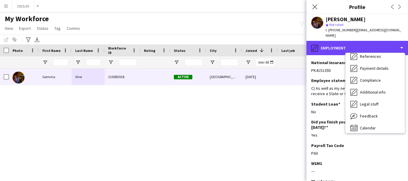
scroll to position [68, 0]
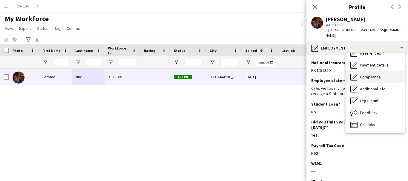
click at [385, 73] on div "Compliance Compliance" at bounding box center [375, 77] width 59 height 12
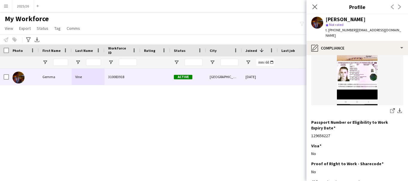
scroll to position [58, 0]
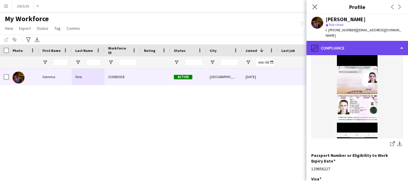
click at [367, 41] on div "pencil4 Compliance" at bounding box center [358, 48] width 102 height 14
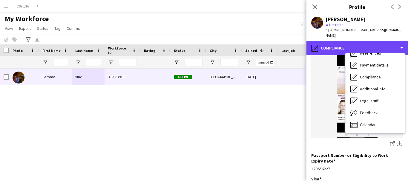
scroll to position [0, 0]
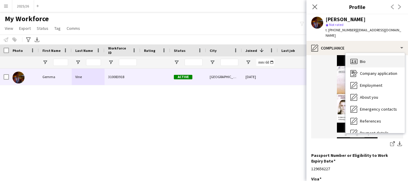
click at [376, 56] on div "Bio Bio" at bounding box center [375, 62] width 59 height 12
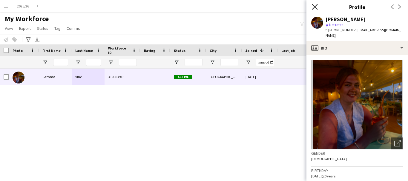
click at [314, 9] on icon "Close pop-in" at bounding box center [315, 7] width 6 height 6
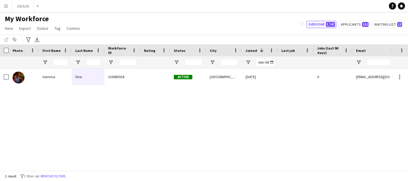
click at [226, 67] on div at bounding box center [230, 62] width 18 height 12
click at [227, 63] on input "City Filter Input" at bounding box center [230, 62] width 18 height 7
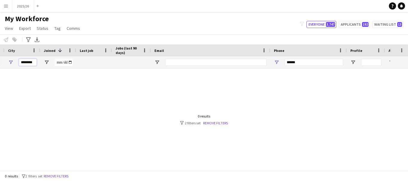
type input "********"
click at [310, 64] on input "******" at bounding box center [314, 62] width 59 height 7
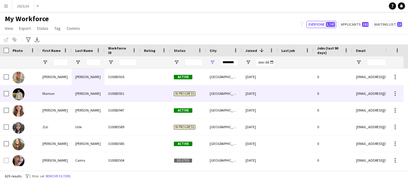
click at [112, 100] on div "310083931" at bounding box center [123, 93] width 36 height 16
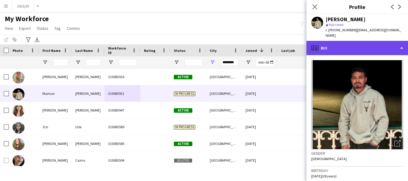
click at [361, 54] on div "profile Bio" at bounding box center [358, 48] width 102 height 14
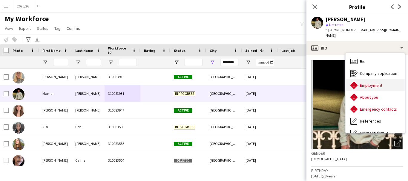
click at [385, 87] on div "Employment Employment" at bounding box center [375, 86] width 59 height 12
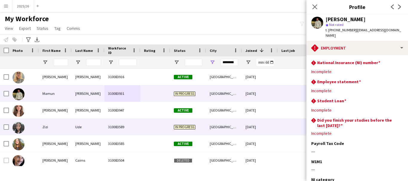
click at [189, 123] on div "In progress" at bounding box center [188, 127] width 36 height 16
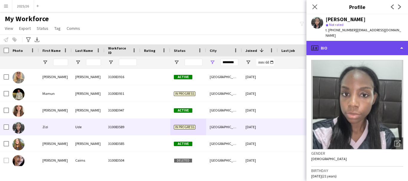
click at [372, 49] on div "profile Bio" at bounding box center [358, 48] width 102 height 14
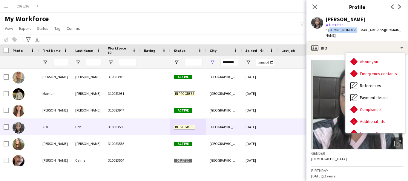
drag, startPoint x: 351, startPoint y: 28, endPoint x: 329, endPoint y: 33, distance: 22.9
click at [329, 33] on div "t. +447512307477 | ziziude04@gmail.com" at bounding box center [365, 32] width 78 height 11
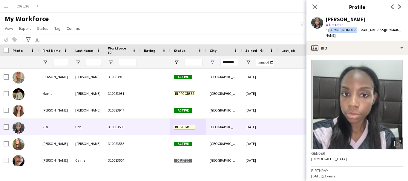
copy span "+447512307477"
click at [148, 30] on div "My Workforce View Views Default view New view Update view Delete view Edit name…" at bounding box center [204, 24] width 408 height 20
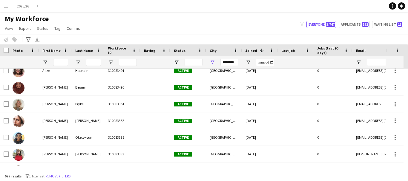
scroll to position [130, 0]
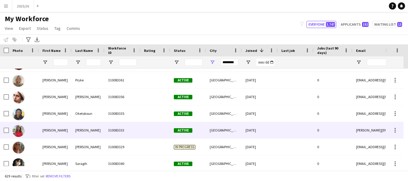
click at [290, 124] on div at bounding box center [296, 130] width 36 height 16
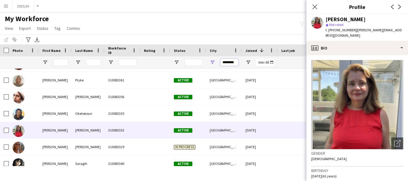
click at [232, 65] on input "********" at bounding box center [230, 62] width 18 height 7
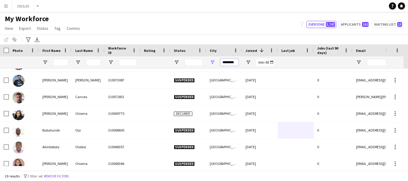
scroll to position [0, 0]
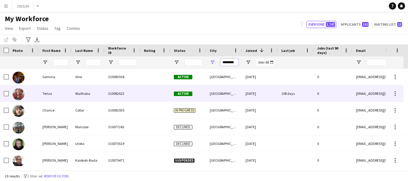
type input "********"
click at [277, 97] on div "27-05-2025" at bounding box center [260, 93] width 36 height 16
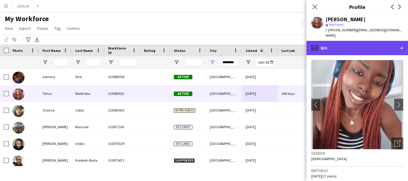
click at [319, 41] on div "profile Bio" at bounding box center [358, 48] width 102 height 14
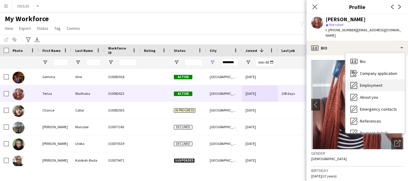
click at [362, 83] on span "Employment" at bounding box center [371, 85] width 22 height 5
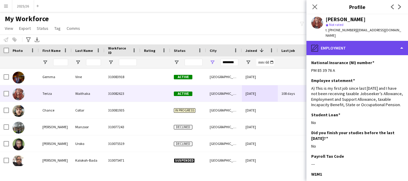
click at [369, 44] on div "pencil4 Employment" at bounding box center [358, 48] width 102 height 14
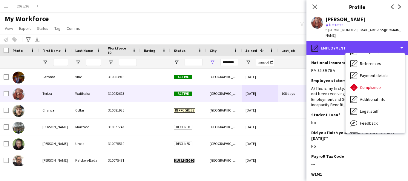
scroll to position [68, 0]
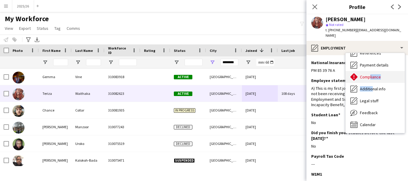
drag, startPoint x: 372, startPoint y: 78, endPoint x: 368, endPoint y: 72, distance: 6.5
click at [368, 72] on div "Bio Bio Company application Company application Employment Employment About you…" at bounding box center [375, 93] width 59 height 80
click at [368, 74] on span "Compliance" at bounding box center [370, 76] width 21 height 5
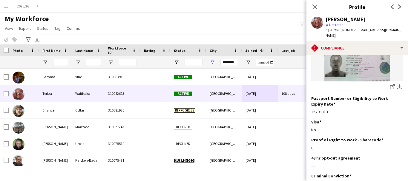
scroll to position [168, 0]
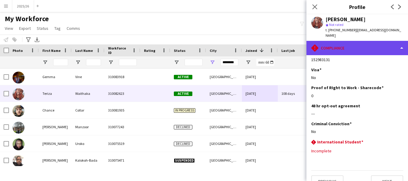
click at [367, 49] on div "rhombus-alert Compliance" at bounding box center [358, 48] width 102 height 14
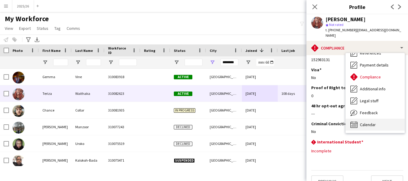
click at [380, 120] on div "Calendar Calendar" at bounding box center [375, 125] width 59 height 12
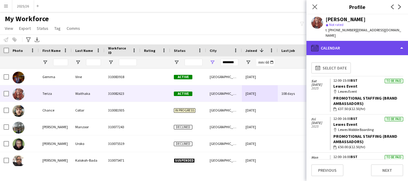
click at [358, 45] on div "calendar-full Calendar" at bounding box center [358, 48] width 102 height 14
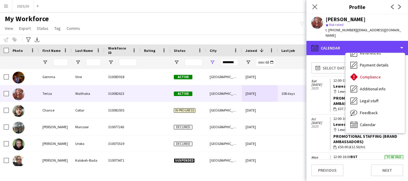
scroll to position [0, 0]
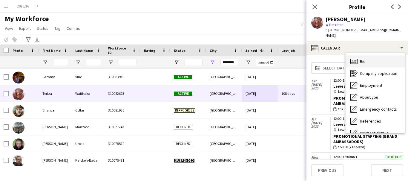
click at [391, 60] on div "Bio Bio" at bounding box center [375, 62] width 59 height 12
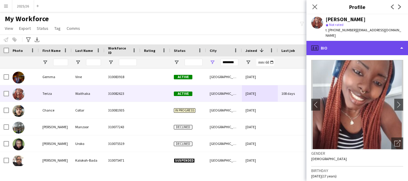
click at [328, 41] on div "profile Bio" at bounding box center [358, 48] width 102 height 14
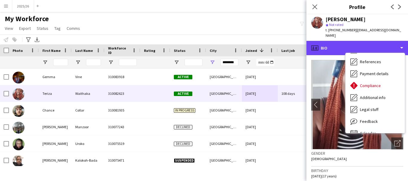
scroll to position [68, 0]
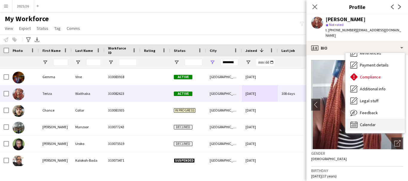
click at [393, 119] on div "Calendar Calendar" at bounding box center [375, 125] width 59 height 12
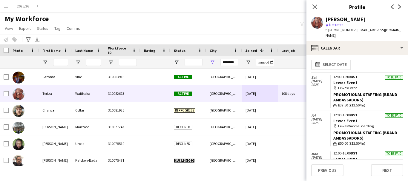
scroll to position [2, 0]
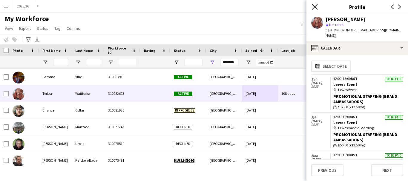
click at [314, 8] on icon at bounding box center [315, 7] width 6 height 6
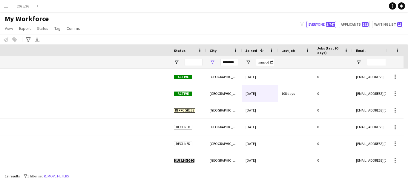
scroll to position [0, 262]
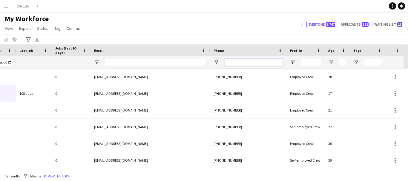
click at [255, 62] on input "Phone Filter Input" at bounding box center [253, 62] width 59 height 7
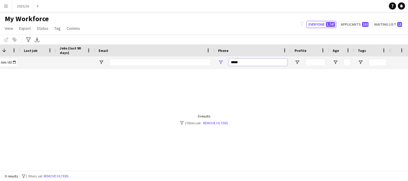
scroll to position [0, 258]
type input "******"
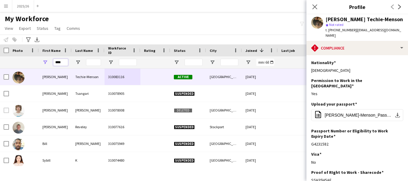
click at [23, 71] on div "Workforce Details Status City Joined 1 0" at bounding box center [204, 108] width 408 height 126
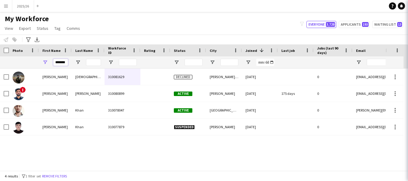
scroll to position [0, 1]
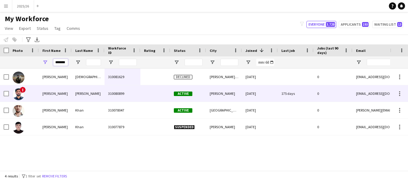
type input "*******"
click at [143, 93] on div at bounding box center [155, 93] width 30 height 16
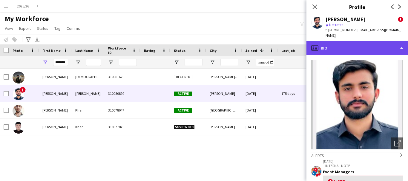
click at [372, 44] on div "profile Bio" at bounding box center [358, 48] width 102 height 14
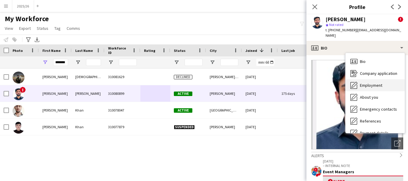
click at [397, 81] on div "Employment Employment" at bounding box center [375, 86] width 59 height 12
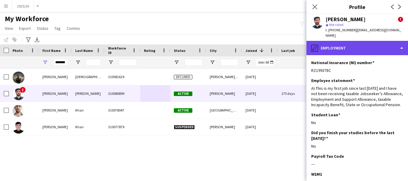
click at [383, 44] on div "pencil4 Employment" at bounding box center [358, 48] width 102 height 14
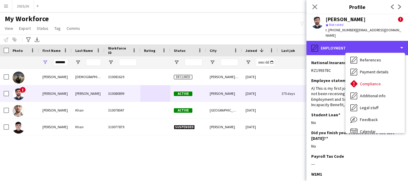
scroll to position [68, 0]
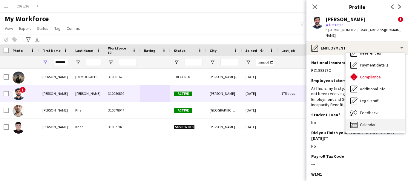
click at [384, 120] on div "Calendar Calendar" at bounding box center [375, 125] width 59 height 12
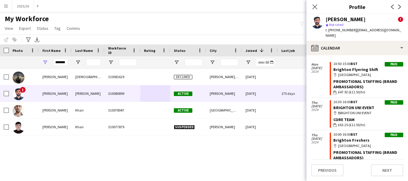
scroll to position [545, 0]
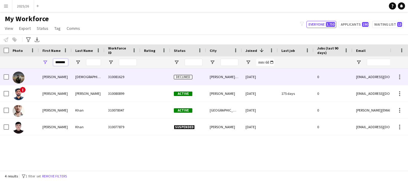
drag, startPoint x: 68, startPoint y: 62, endPoint x: 28, endPoint y: 71, distance: 40.8
click at [28, 72] on div "Workforce Details Photo First Name" at bounding box center [204, 108] width 408 height 126
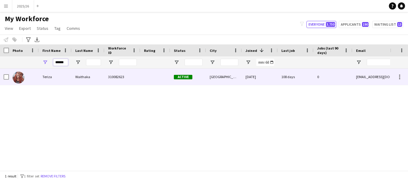
type input "******"
click at [96, 83] on div "Waithaka" at bounding box center [88, 77] width 33 height 16
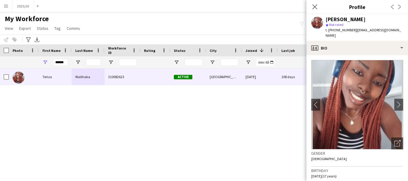
click at [377, 55] on app-crew-profile-bio "chevron-left chevron-right Open photos pop-in Gender Female Birthday 17-04-2008…" at bounding box center [358, 118] width 102 height 126
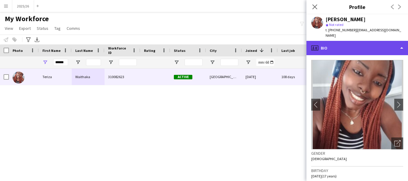
click at [371, 42] on div "profile Bio" at bounding box center [358, 48] width 102 height 14
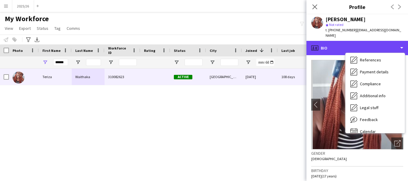
scroll to position [68, 0]
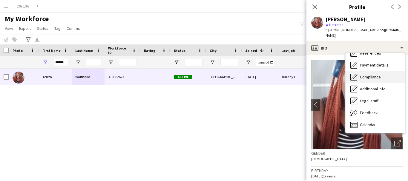
click at [385, 73] on div "Compliance Compliance" at bounding box center [375, 77] width 59 height 12
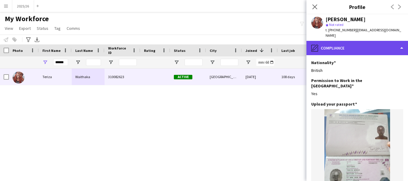
click at [372, 41] on div "pencil4 Compliance" at bounding box center [358, 48] width 102 height 14
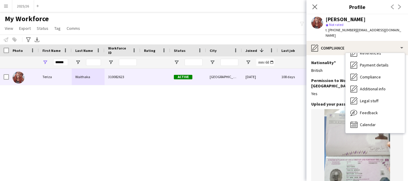
drag, startPoint x: 407, startPoint y: 87, endPoint x: 408, endPoint y: 67, distance: 20.3
click at [408, 67] on div "pencil4 Compliance Bio Bio Company application Company application Employment E…" at bounding box center [358, 111] width 102 height 140
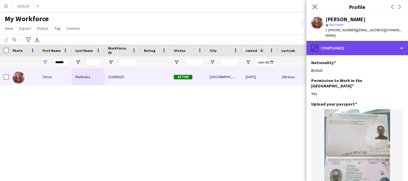
click at [373, 48] on div "pencil4 Compliance" at bounding box center [358, 48] width 102 height 14
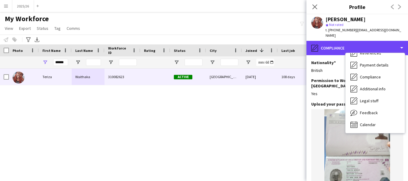
scroll to position [0, 0]
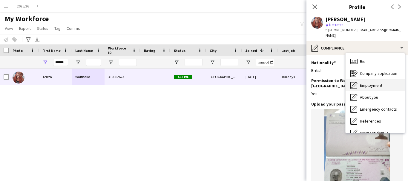
click at [376, 83] on span "Employment" at bounding box center [371, 85] width 22 height 5
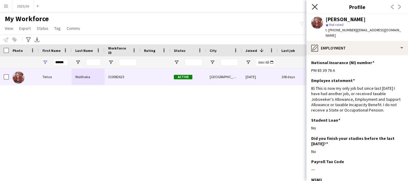
click at [316, 7] on icon "Close pop-in" at bounding box center [315, 7] width 6 height 6
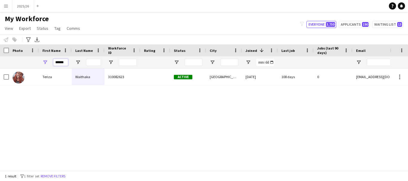
click at [65, 63] on input "******" at bounding box center [60, 62] width 15 height 7
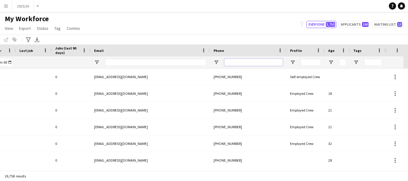
click at [258, 65] on input "Phone Filter Input" at bounding box center [253, 62] width 59 height 7
type input "******"
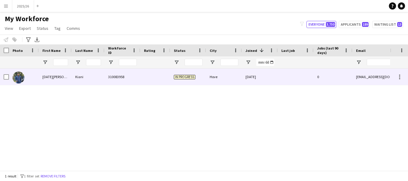
click at [70, 74] on div "[DATE][PERSON_NAME]" at bounding box center [55, 77] width 33 height 16
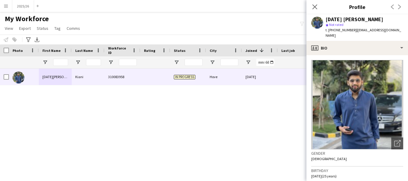
click at [360, 55] on app-crew-profile-bio "Open photos pop-in Gender [DEMOGRAPHIC_DATA] Birthday [DEMOGRAPHIC_DATA] (25 ye…" at bounding box center [358, 118] width 102 height 126
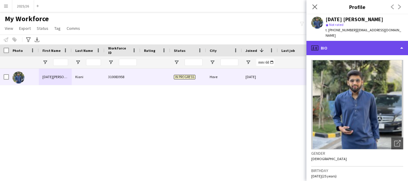
click at [363, 49] on div "profile Bio" at bounding box center [358, 48] width 102 height 14
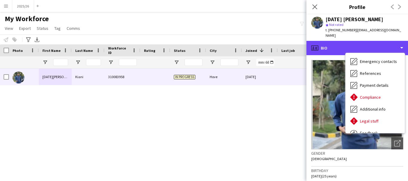
scroll to position [68, 0]
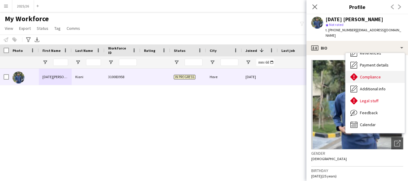
click at [382, 77] on div "Compliance Compliance" at bounding box center [375, 77] width 59 height 12
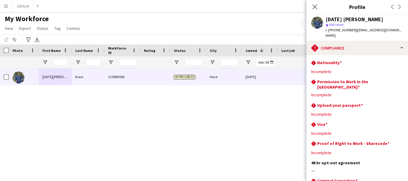
click at [357, 55] on app-section-data-types "rhombus-alert Nationality Edit this field Incomplete rhombus-alert Permission t…" at bounding box center [358, 118] width 102 height 126
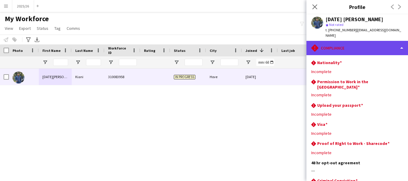
click at [360, 52] on div "rhombus-alert Compliance" at bounding box center [358, 48] width 102 height 14
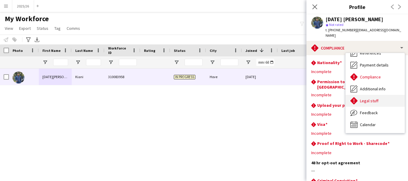
click at [371, 102] on span "Legal stuff" at bounding box center [369, 100] width 19 height 5
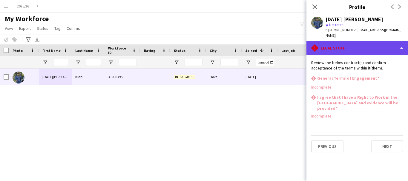
click at [366, 42] on div "rhombus-alert Legal stuff" at bounding box center [358, 48] width 102 height 14
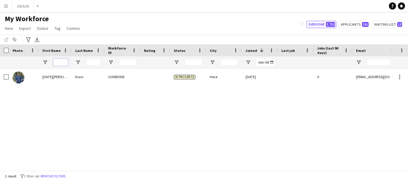
click at [63, 61] on input "First Name Filter Input" at bounding box center [60, 62] width 15 height 7
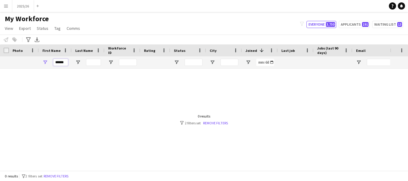
type input "******"
drag, startPoint x: 222, startPoint y: 165, endPoint x: 228, endPoint y: 166, distance: 6.3
click at [226, 166] on div "Workforce Details Status City Joined 1" at bounding box center [204, 108] width 408 height 126
drag, startPoint x: 228, startPoint y: 166, endPoint x: 231, endPoint y: 164, distance: 3.5
click at [231, 164] on div at bounding box center [195, 118] width 390 height 98
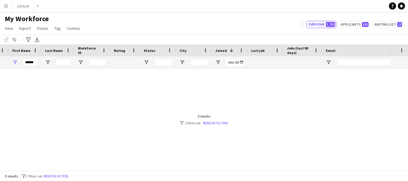
scroll to position [0, 100]
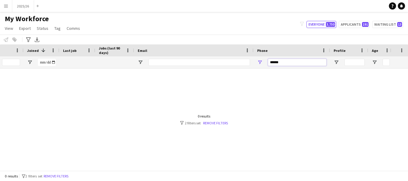
click at [305, 64] on input "******" at bounding box center [297, 62] width 59 height 7
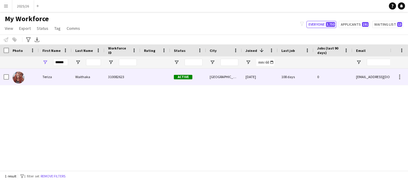
click at [69, 83] on div "Teriza" at bounding box center [55, 77] width 33 height 16
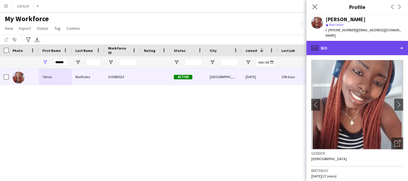
click at [365, 46] on div "profile Bio" at bounding box center [358, 48] width 102 height 14
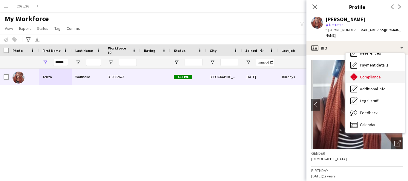
click at [377, 74] on span "Compliance" at bounding box center [370, 76] width 21 height 5
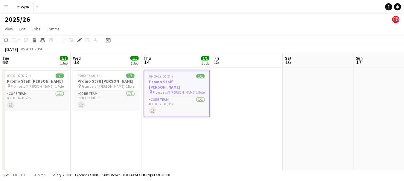
scroll to position [0, 206]
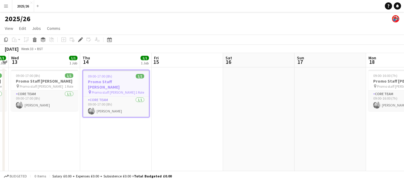
drag, startPoint x: 326, startPoint y: 81, endPoint x: 406, endPoint y: 68, distance: 81.1
click at [400, 85] on span "Promo staff [PERSON_NAME]" at bounding box center [398, 86] width 43 height 4
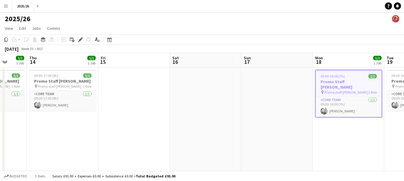
drag, startPoint x: 302, startPoint y: 136, endPoint x: 120, endPoint y: 126, distance: 181.7
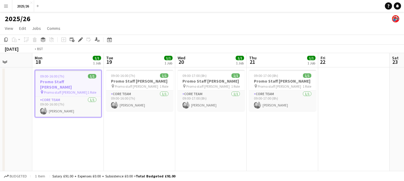
drag, startPoint x: 340, startPoint y: 154, endPoint x: 138, endPoint y: 129, distance: 203.6
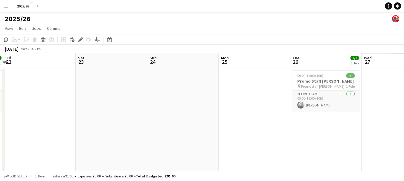
drag, startPoint x: 232, startPoint y: 125, endPoint x: 122, endPoint y: 112, distance: 111.1
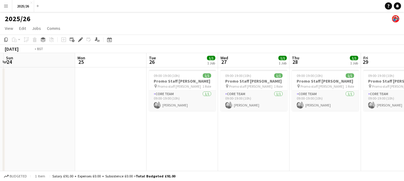
drag, startPoint x: 327, startPoint y: 114, endPoint x: 169, endPoint y: 101, distance: 158.1
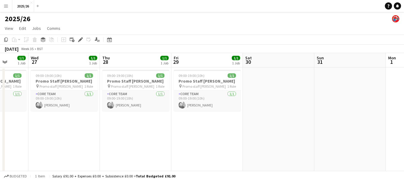
drag, startPoint x: 395, startPoint y: 145, endPoint x: 123, endPoint y: 95, distance: 276.2
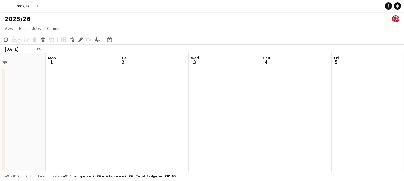
drag, startPoint x: 306, startPoint y: 106, endPoint x: 149, endPoint y: 89, distance: 158.0
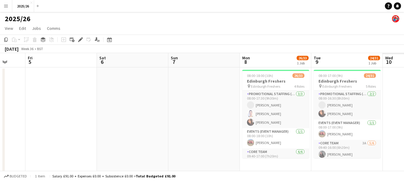
drag, startPoint x: 238, startPoint y: 113, endPoint x: 0, endPoint y: 55, distance: 244.8
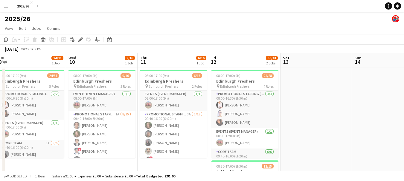
drag, startPoint x: 277, startPoint y: 91, endPoint x: 0, endPoint y: 72, distance: 278.0
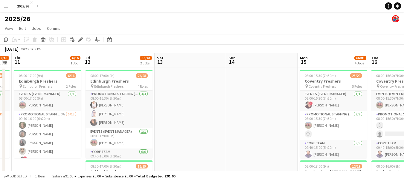
drag, startPoint x: 246, startPoint y: 118, endPoint x: 0, endPoint y: 73, distance: 250.1
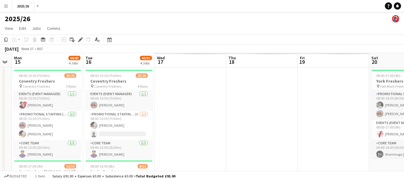
scroll to position [0, 187]
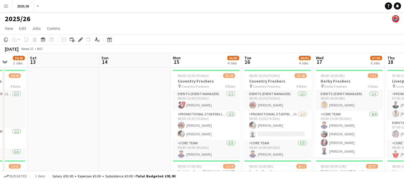
drag, startPoint x: 236, startPoint y: 94, endPoint x: 9, endPoint y: 54, distance: 230.3
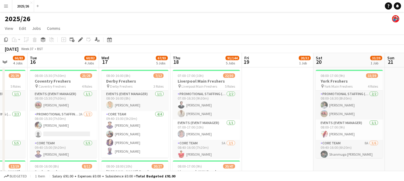
drag, startPoint x: 280, startPoint y: 99, endPoint x: 132, endPoint y: 90, distance: 148.5
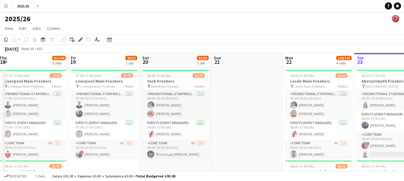
drag, startPoint x: 176, startPoint y: 96, endPoint x: 160, endPoint y: 97, distance: 15.9
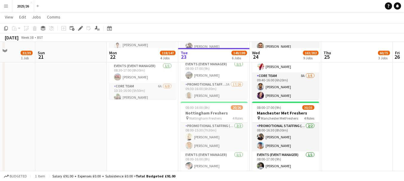
scroll to position [384, 0]
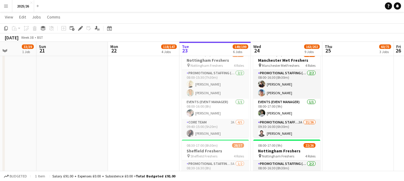
drag, startPoint x: 243, startPoint y: 83, endPoint x: 247, endPoint y: 84, distance: 3.9
click at [244, 85] on app-card-role "Promotional Staffing (Team Leader) 2/2 08:00-15:30 (7h30m) NATASHA LABIDI Aimie…" at bounding box center [215, 84] width 67 height 29
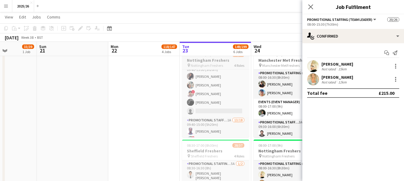
scroll to position [59, 0]
click at [313, 5] on app-icon "Close pop-in" at bounding box center [310, 7] width 9 height 9
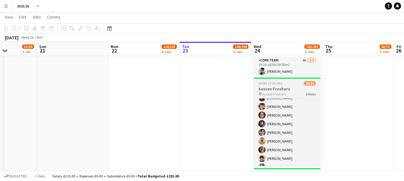
scroll to position [213, 0]
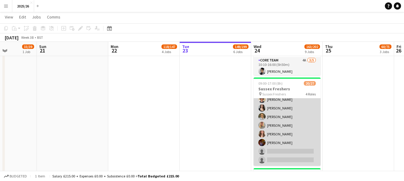
click at [299, 148] on app-card-role "Promotional Staffing (Brand Ambassadors) 1A 16/18 10:40-16:00 (5h20m) Fiona Gil…" at bounding box center [286, 83] width 67 height 168
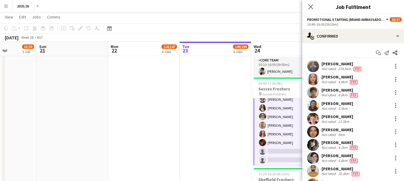
scroll to position [121, 0]
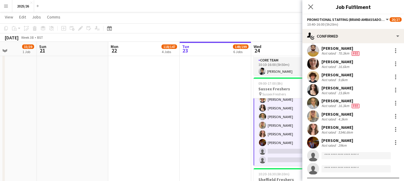
click at [354, 152] on app-invite-slot "single-neutral-actions" at bounding box center [353, 156] width 102 height 12
click at [354, 154] on input at bounding box center [355, 155] width 69 height 7
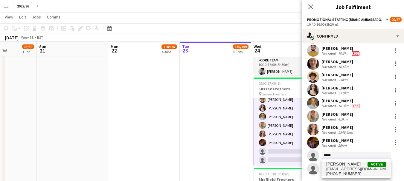
type input "*****"
click at [347, 167] on span "[EMAIL_ADDRESS][DOMAIN_NAME]" at bounding box center [356, 169] width 60 height 5
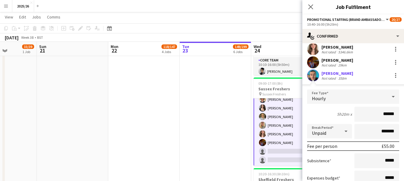
scroll to position [268, 0]
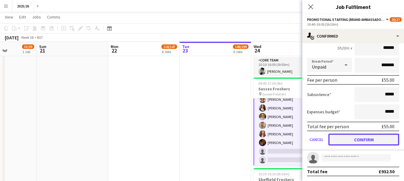
click at [366, 145] on button "Confirm" at bounding box center [363, 140] width 71 height 12
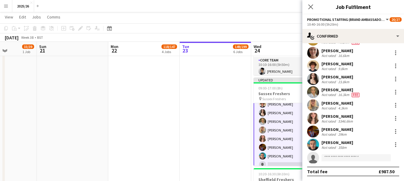
scroll to position [132, 0]
click at [310, 7] on icon at bounding box center [310, 6] width 5 height 5
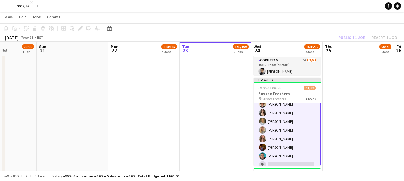
click at [337, 36] on div "Publish 1 job Revert 1 job" at bounding box center [367, 38] width 73 height 8
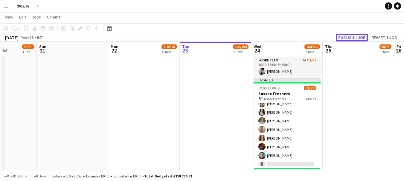
scroll to position [213, 0]
click at [337, 36] on button "Publish 1 job" at bounding box center [352, 38] width 32 height 8
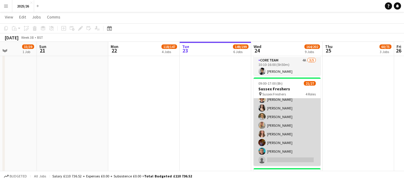
click at [300, 158] on app-card-role "Promotional Staffing (Brand Ambassadors) 1A 17/18 10:40-16:00 (5h20m) Fiona Gil…" at bounding box center [286, 83] width 67 height 168
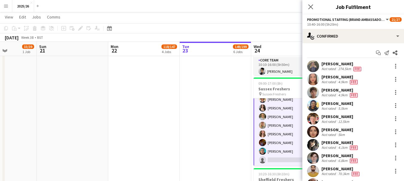
scroll to position [121, 0]
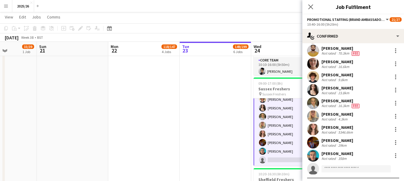
click at [344, 165] on app-invite-slot "single-neutral-actions" at bounding box center [353, 169] width 102 height 12
click at [343, 170] on input at bounding box center [355, 169] width 69 height 7
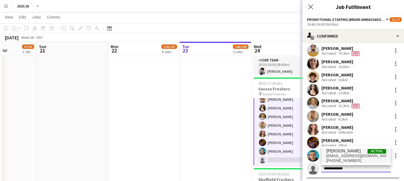
type input "**********"
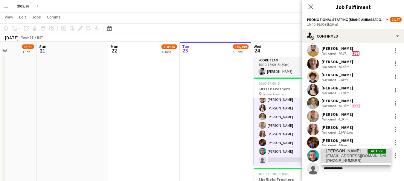
click at [356, 149] on span "Alexander Robertson" at bounding box center [343, 151] width 34 height 5
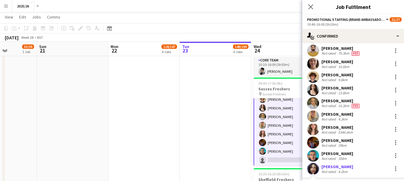
scroll to position [214, 0]
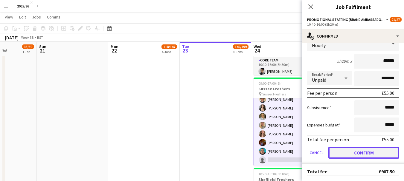
click at [383, 149] on button "Confirm" at bounding box center [363, 153] width 71 height 12
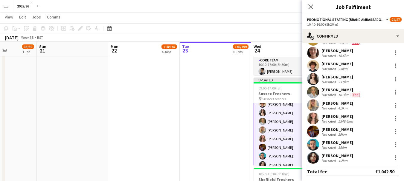
scroll to position [132, 0]
click at [309, 4] on icon "Close pop-in" at bounding box center [311, 7] width 6 height 6
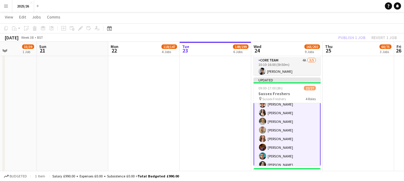
click at [346, 36] on div "Publish 1 job Revert 1 job" at bounding box center [367, 38] width 73 height 8
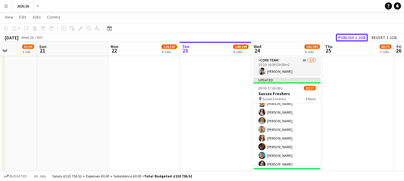
scroll to position [213, 0]
click at [346, 36] on button "Publish 1 job" at bounding box center [352, 38] width 32 height 8
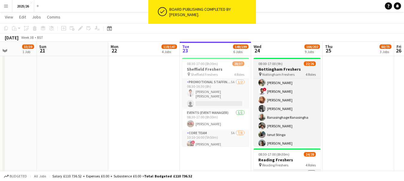
scroll to position [206, 0]
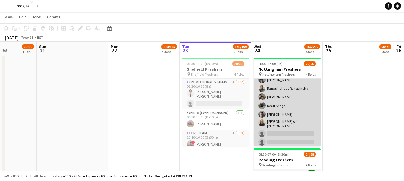
click at [290, 140] on app-card-role "Promotional Staffing (Brand Ambassadors) 3A 16/18 08:40-16:00 (7h20m) Olanrewaj…" at bounding box center [286, 62] width 67 height 171
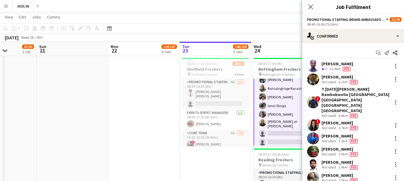
scroll to position [121, 0]
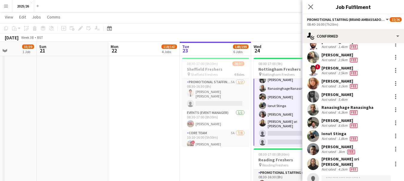
click at [357, 176] on input at bounding box center [355, 179] width 69 height 7
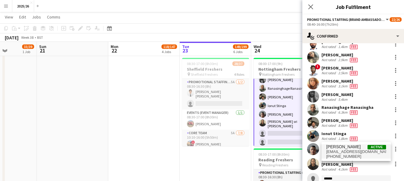
type input "******"
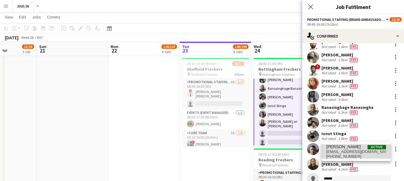
click at [348, 157] on span "+447742413990" at bounding box center [356, 157] width 60 height 5
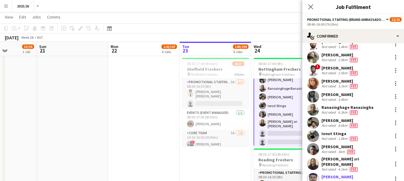
scroll to position [210, 0]
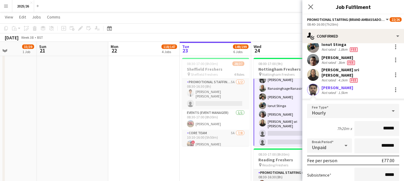
click at [389, 121] on input "******" at bounding box center [376, 128] width 45 height 15
type input "******"
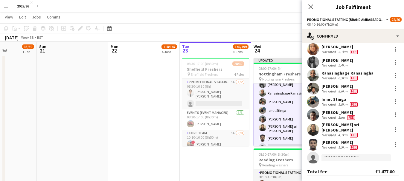
scroll to position [141, 0]
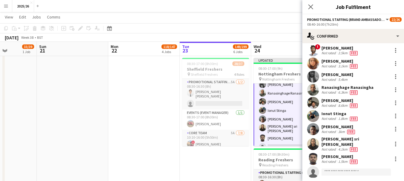
click at [316, 153] on div at bounding box center [313, 159] width 12 height 12
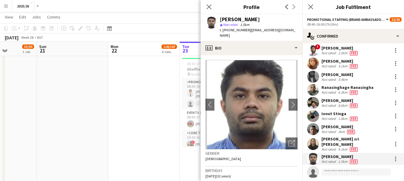
click at [204, 7] on div "Close pop-in" at bounding box center [209, 7] width 17 height 14
click at [207, 7] on icon "Close pop-in" at bounding box center [209, 7] width 6 height 6
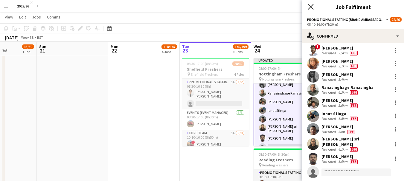
click at [312, 7] on icon "Close pop-in" at bounding box center [311, 7] width 6 height 6
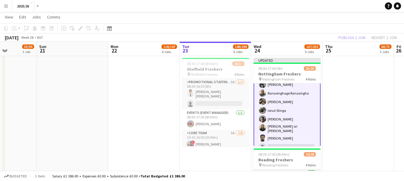
click at [349, 42] on div "September 2025 Week 38 • BST Publish 1 job Revert 1 job" at bounding box center [202, 37] width 404 height 8
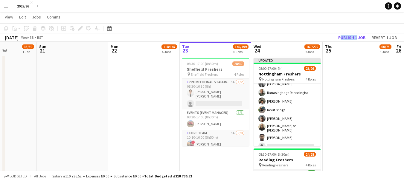
scroll to position [206, 0]
click at [346, 37] on button "Publish 1 job" at bounding box center [352, 38] width 32 height 8
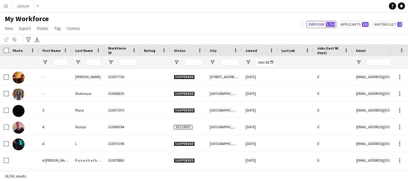
type input "******"
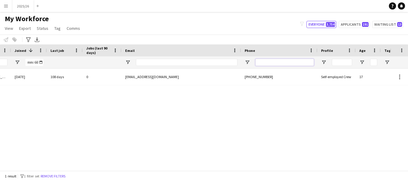
click at [267, 62] on input "Phone Filter Input" at bounding box center [285, 62] width 59 height 7
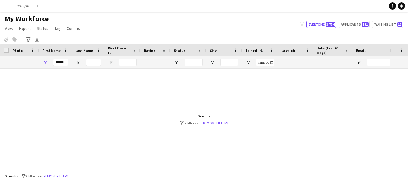
type input "******"
drag, startPoint x: 65, startPoint y: 60, endPoint x: 16, endPoint y: 79, distance: 52.3
click at [13, 80] on div "Workforce Details Status City Joined 1" at bounding box center [204, 108] width 408 height 126
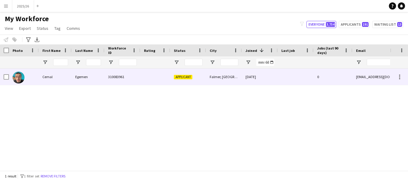
click at [45, 83] on div "Cemal" at bounding box center [55, 77] width 33 height 16
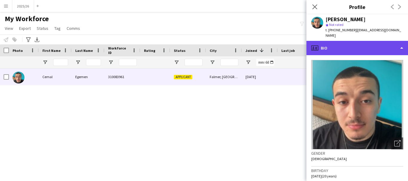
click at [370, 42] on div "profile Bio" at bounding box center [358, 48] width 102 height 14
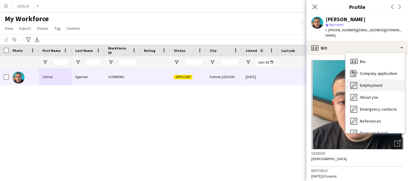
click at [376, 83] on span "Employment" at bounding box center [371, 85] width 22 height 5
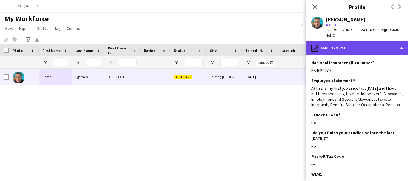
click at [366, 41] on div "pencil4 Employment" at bounding box center [358, 48] width 102 height 14
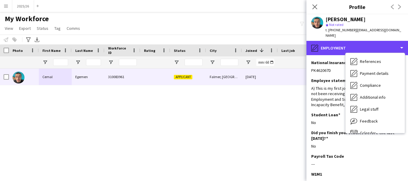
scroll to position [68, 0]
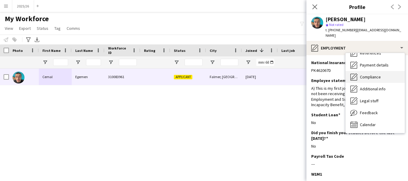
click at [384, 72] on div "Compliance Compliance" at bounding box center [375, 77] width 59 height 12
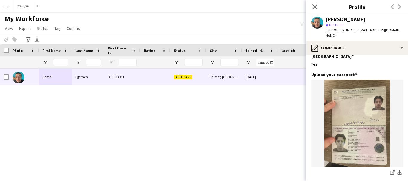
scroll to position [29, 0]
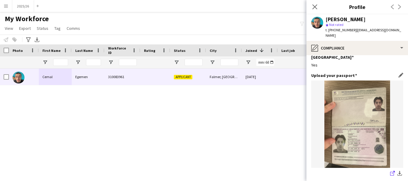
click at [390, 172] on icon at bounding box center [392, 174] width 4 height 4
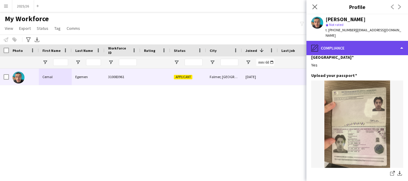
click at [364, 41] on div "pencil4 Compliance" at bounding box center [358, 48] width 102 height 14
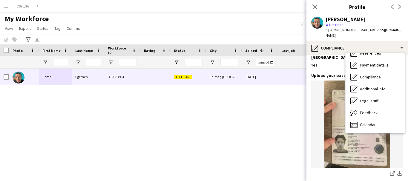
drag, startPoint x: 390, startPoint y: 160, endPoint x: 404, endPoint y: 87, distance: 74.9
drag, startPoint x: 404, startPoint y: 87, endPoint x: 403, endPoint y: 58, distance: 28.7
click at [403, 58] on div "Bio Bio Company application Company application Employment Employment About you…" at bounding box center [375, 93] width 59 height 80
click at [402, 59] on div "Payment details Payment details" at bounding box center [375, 65] width 59 height 12
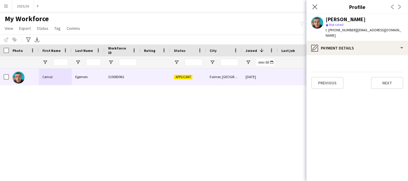
scroll to position [0, 0]
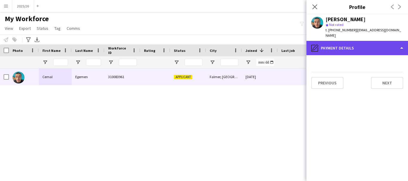
click at [373, 47] on div "pencil4 Payment details" at bounding box center [358, 48] width 102 height 14
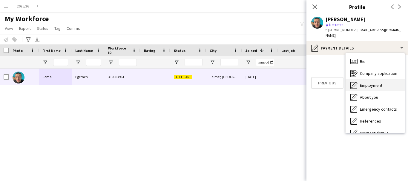
click at [378, 80] on div "Employment Employment" at bounding box center [375, 86] width 59 height 12
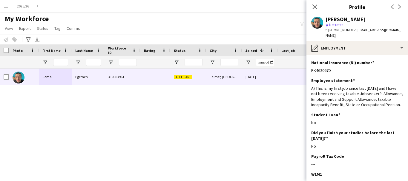
click at [366, 30] on span "| [EMAIL_ADDRESS][DOMAIN_NAME]" at bounding box center [364, 33] width 76 height 10
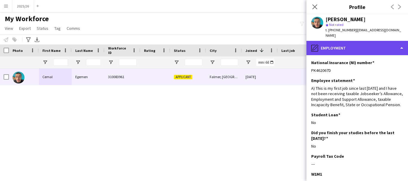
click at [374, 45] on div "pencil4 Employment" at bounding box center [358, 48] width 102 height 14
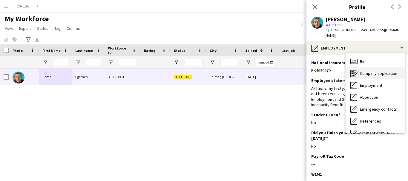
click at [372, 71] on span "Company application" at bounding box center [378, 73] width 37 height 5
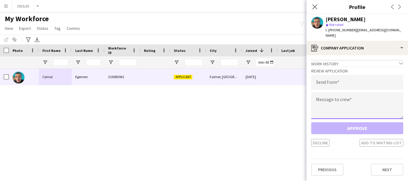
click at [369, 98] on textarea at bounding box center [357, 105] width 92 height 27
paste textarea "**********"
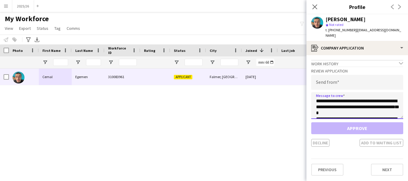
scroll to position [111, 0]
type textarea "**********"
click at [347, 68] on h3 "Review Application" at bounding box center [357, 70] width 92 height 5
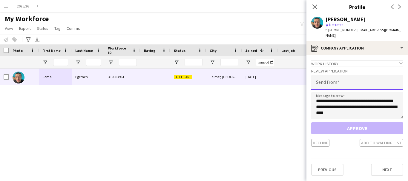
click at [354, 79] on input "email" at bounding box center [357, 82] width 92 height 15
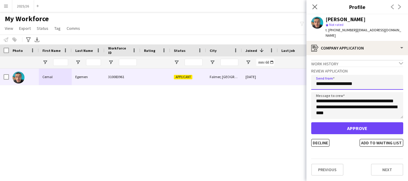
type input "**********"
click at [311, 123] on button "Approve" at bounding box center [357, 129] width 92 height 12
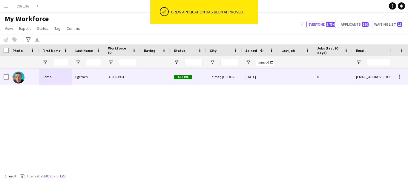
click at [62, 75] on div "Cemal" at bounding box center [55, 77] width 33 height 16
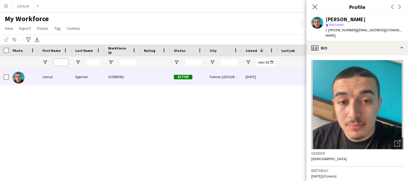
click at [60, 59] on input "First Name Filter Input" at bounding box center [60, 62] width 15 height 7
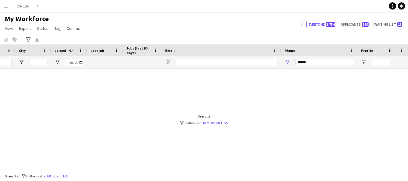
scroll to position [0, 191]
type input "***"
drag, startPoint x: 317, startPoint y: 63, endPoint x: 204, endPoint y: 78, distance: 114.9
click at [210, 78] on div "Workforce Details Status City Joined 1" at bounding box center [204, 108] width 408 height 126
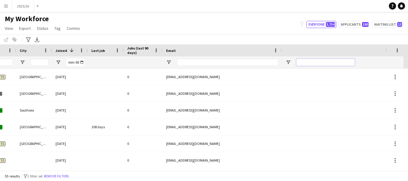
scroll to position [0, 0]
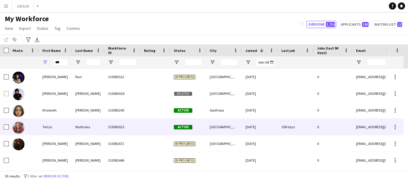
click at [111, 133] on div "310082623" at bounding box center [123, 127] width 36 height 16
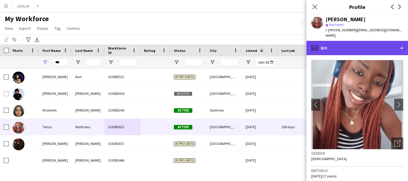
click at [354, 50] on div "profile Bio" at bounding box center [358, 48] width 102 height 14
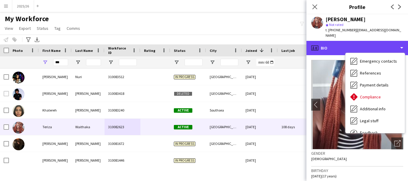
scroll to position [68, 0]
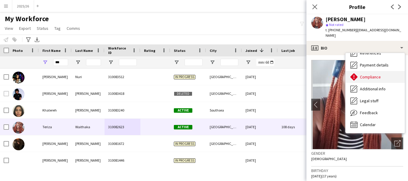
click at [380, 74] on span "Compliance" at bounding box center [370, 76] width 21 height 5
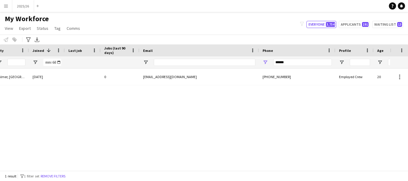
scroll to position [0, 258]
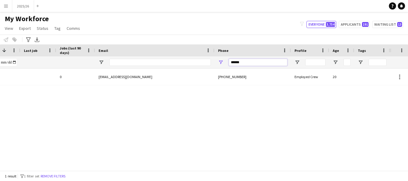
drag, startPoint x: 253, startPoint y: 61, endPoint x: 167, endPoint y: 78, distance: 87.8
click at [167, 78] on div "Workforce Details Status City Joined 1" at bounding box center [204, 108] width 408 height 126
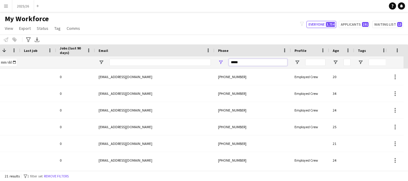
type input "******"
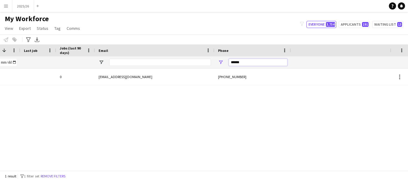
scroll to position [0, 0]
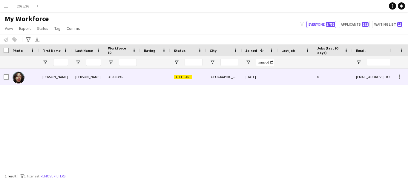
click at [153, 76] on div at bounding box center [155, 77] width 30 height 16
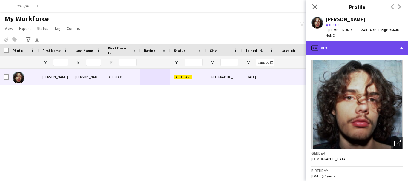
click at [334, 48] on div "profile Bio" at bounding box center [358, 48] width 102 height 14
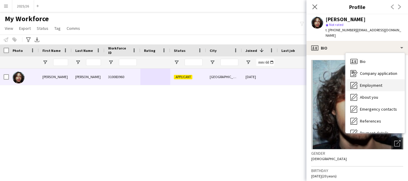
click at [375, 83] on div "Employment Employment" at bounding box center [375, 86] width 59 height 12
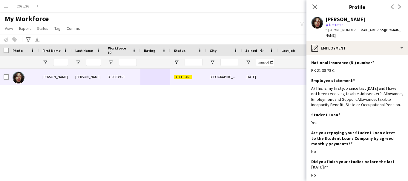
click at [354, 26] on div "star Not rated" at bounding box center [365, 24] width 78 height 5
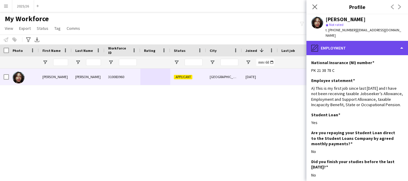
click at [360, 44] on div "pencil4 Employment" at bounding box center [358, 48] width 102 height 14
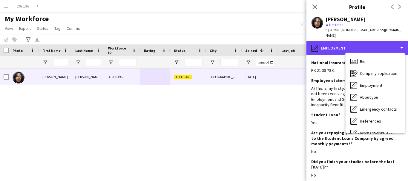
scroll to position [68, 0]
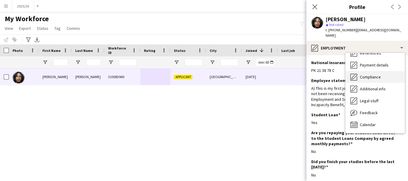
drag, startPoint x: 382, startPoint y: 77, endPoint x: 381, endPoint y: 73, distance: 4.9
click at [381, 73] on div "Bio Bio Company application Company application Employment Employment About you…" at bounding box center [375, 93] width 59 height 80
click at [381, 73] on div "Compliance Compliance" at bounding box center [375, 77] width 59 height 12
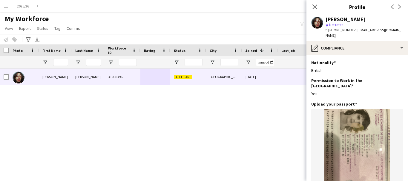
scroll to position [166, 0]
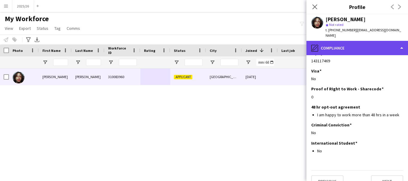
click at [365, 42] on div "pencil4 Compliance" at bounding box center [358, 48] width 102 height 14
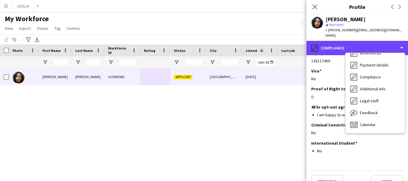
scroll to position [0, 0]
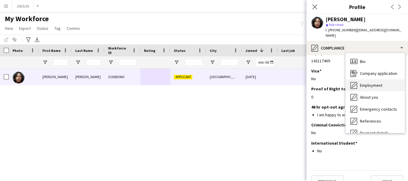
click at [386, 80] on div "Employment Employment" at bounding box center [375, 86] width 59 height 12
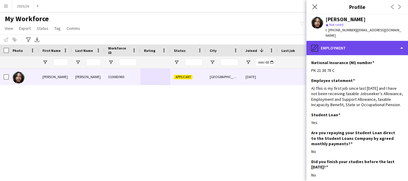
click at [334, 41] on div "pencil4 Employment" at bounding box center [358, 48] width 102 height 14
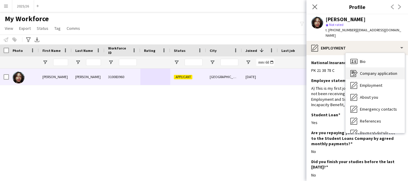
click at [367, 71] on span "Company application" at bounding box center [378, 73] width 37 height 5
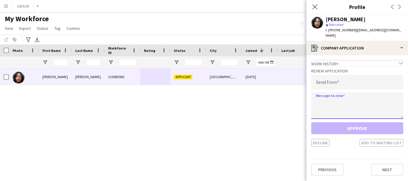
click at [346, 92] on textarea at bounding box center [357, 105] width 92 height 27
paste textarea "**********"
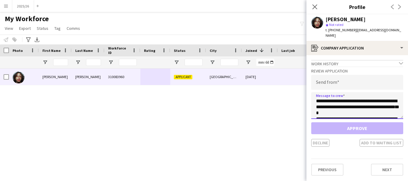
scroll to position [111, 0]
type textarea "**********"
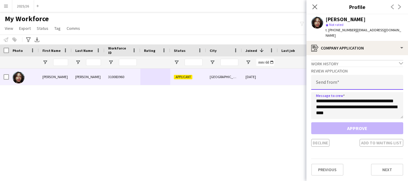
click at [335, 77] on input "email" at bounding box center [357, 82] width 92 height 15
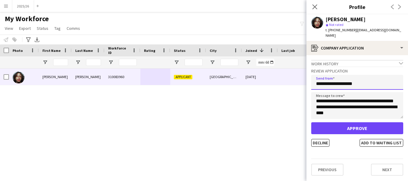
type input "**********"
click at [311, 123] on button "Approve" at bounding box center [357, 129] width 92 height 12
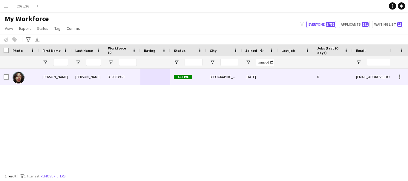
click at [302, 69] on div at bounding box center [296, 77] width 36 height 16
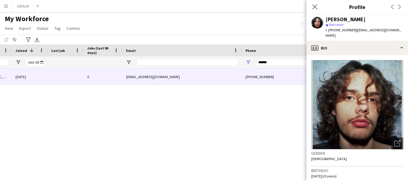
scroll to position [0, 232]
click at [317, 6] on icon "Close pop-in" at bounding box center [315, 7] width 6 height 6
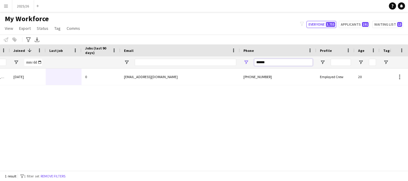
click at [273, 61] on input "******" at bounding box center [283, 62] width 59 height 7
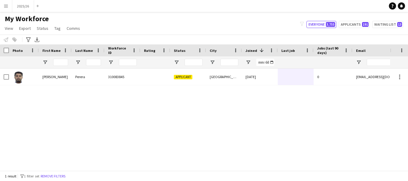
type input "******"
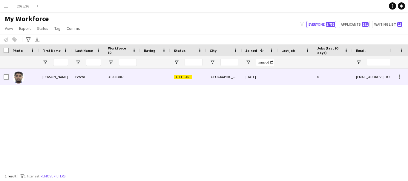
click at [90, 84] on div "Perera" at bounding box center [88, 77] width 33 height 16
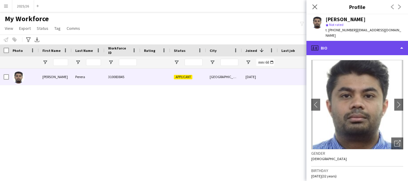
click at [396, 49] on div "profile Bio" at bounding box center [358, 48] width 102 height 14
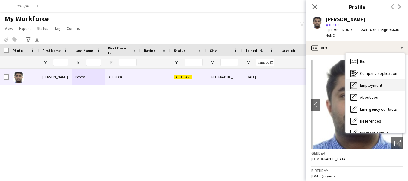
click at [386, 76] on div "Bio Bio Company application Company application Employment Employment About you…" at bounding box center [375, 93] width 59 height 80
click at [386, 80] on div "Employment Employment" at bounding box center [375, 86] width 59 height 12
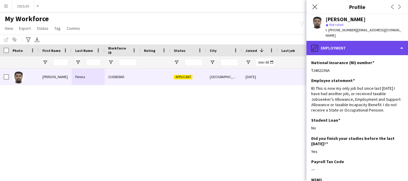
click at [359, 46] on div "pencil4 Employment" at bounding box center [358, 48] width 102 height 14
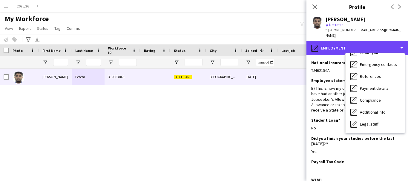
scroll to position [68, 0]
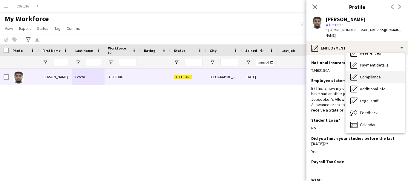
click at [378, 74] on div "Compliance Compliance" at bounding box center [375, 77] width 59 height 12
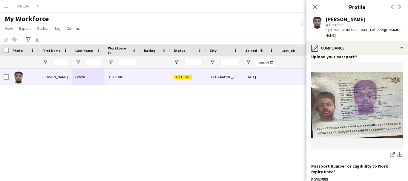
scroll to position [48, 0]
click at [387, 140] on div "share-external-link-1 download-bottom" at bounding box center [357, 109] width 92 height 97
click at [390, 152] on icon "share-external-link-1" at bounding box center [392, 154] width 5 height 5
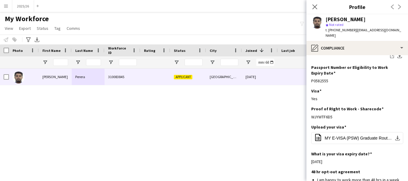
scroll to position [151, 0]
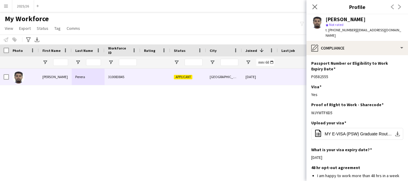
drag, startPoint x: 344, startPoint y: 101, endPoint x: 310, endPoint y: 106, distance: 33.9
click at [310, 106] on app-section-data-types "Nationality Edit this field Sri Lankan Permission to Work in the [GEOGRAPHIC_DA…" at bounding box center [358, 118] width 102 height 126
copy div "WJYWTF6D5"
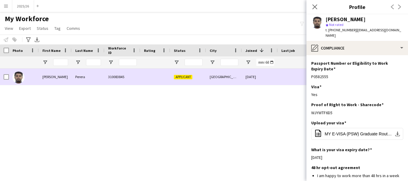
click at [129, 73] on div "310083845" at bounding box center [123, 77] width 36 height 16
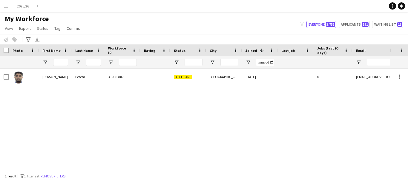
click at [323, 70] on div "0" at bounding box center [333, 77] width 39 height 16
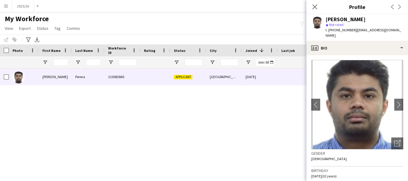
scroll to position [115, 0]
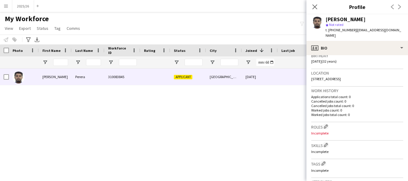
click at [360, 35] on div "[PERSON_NAME] star Not rated t. [PHONE_NUMBER] | [EMAIL_ADDRESS][DOMAIN_NAME]" at bounding box center [358, 27] width 102 height 27
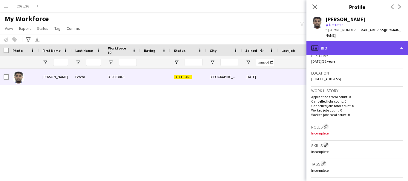
click at [371, 41] on div "profile Bio" at bounding box center [358, 48] width 102 height 14
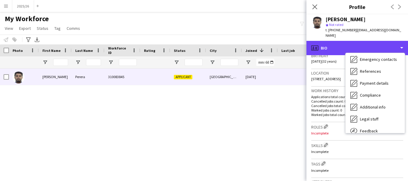
scroll to position [68, 0]
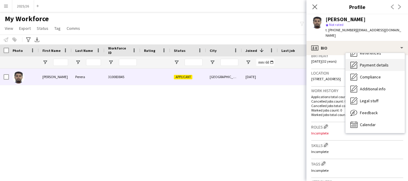
click at [377, 65] on div "Payment details Payment details" at bounding box center [375, 65] width 59 height 12
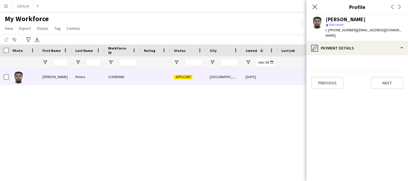
click at [370, 35] on div "[PERSON_NAME] star Not rated t. [PHONE_NUMBER] | [EMAIL_ADDRESS][DOMAIN_NAME]" at bounding box center [358, 27] width 102 height 27
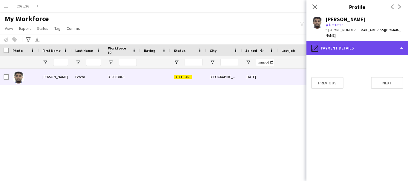
click at [371, 41] on div "pencil4 Payment details" at bounding box center [358, 48] width 102 height 14
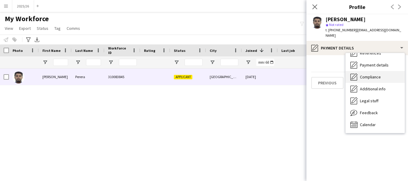
click at [375, 74] on span "Compliance" at bounding box center [370, 76] width 21 height 5
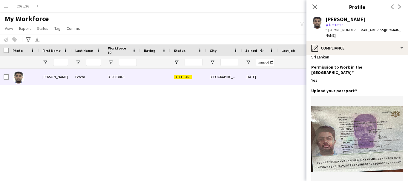
scroll to position [13, 0]
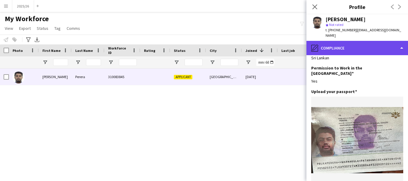
click at [371, 41] on div "pencil4 Compliance" at bounding box center [358, 48] width 102 height 14
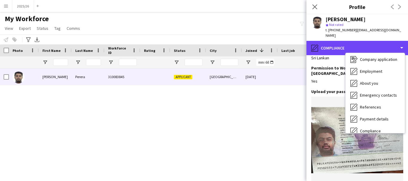
scroll to position [0, 0]
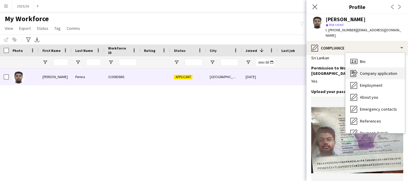
click at [382, 71] on div "Company application Company application" at bounding box center [375, 74] width 59 height 12
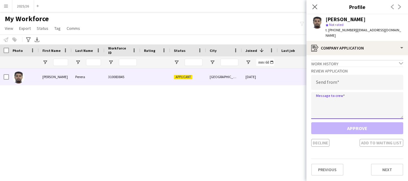
click at [353, 93] on textarea at bounding box center [357, 105] width 92 height 27
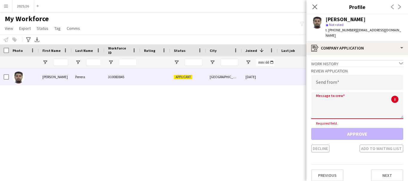
paste textarea "**********"
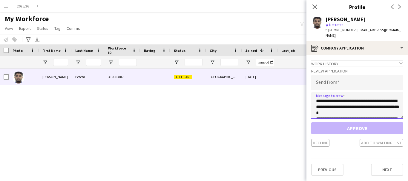
scroll to position [111, 0]
type textarea "**********"
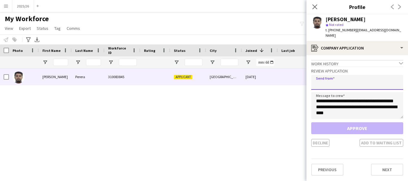
click at [353, 81] on input "email" at bounding box center [357, 82] width 92 height 15
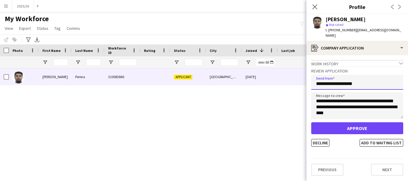
type input "**********"
click at [311, 123] on button "Approve" at bounding box center [357, 129] width 92 height 12
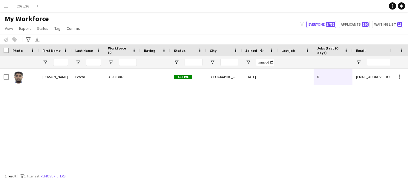
scroll to position [0, 258]
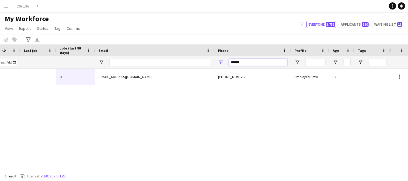
drag, startPoint x: 263, startPoint y: 62, endPoint x: 177, endPoint y: 73, distance: 86.8
click at [177, 73] on div "Workforce Details Status City Joined 1" at bounding box center [204, 108] width 408 height 126
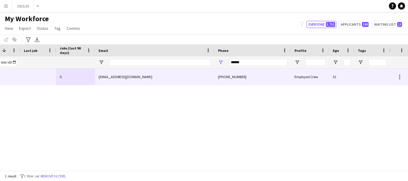
drag, startPoint x: 177, startPoint y: 73, endPoint x: 0, endPoint y: 107, distance: 180.5
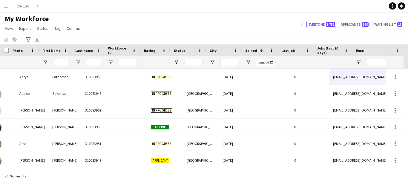
scroll to position [0, 0]
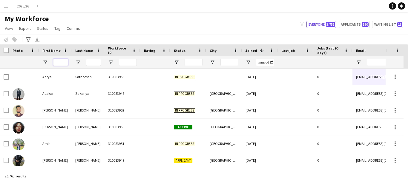
click at [59, 63] on input "First Name Filter Input" at bounding box center [60, 62] width 15 height 7
type input "******"
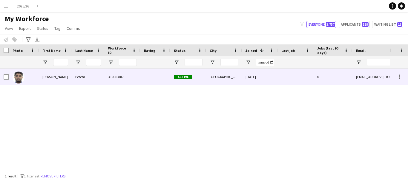
click at [53, 69] on div "[PERSON_NAME]" at bounding box center [55, 77] width 33 height 16
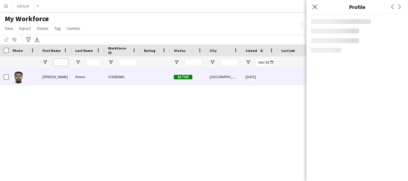
click at [59, 63] on input "First Name Filter Input" at bounding box center [60, 62] width 15 height 7
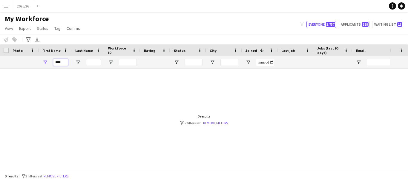
type input "****"
click at [97, 59] on input "Last Name Filter Input" at bounding box center [93, 62] width 15 height 7
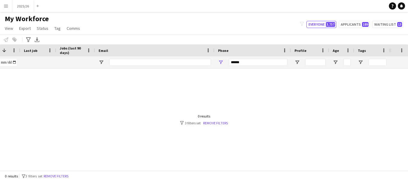
type input "*****"
click at [272, 67] on div "******" at bounding box center [258, 62] width 59 height 12
click at [263, 64] on input "******" at bounding box center [258, 62] width 59 height 7
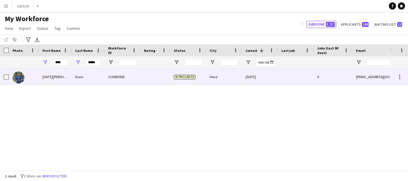
click at [58, 81] on div "[DATE][PERSON_NAME]" at bounding box center [55, 77] width 33 height 16
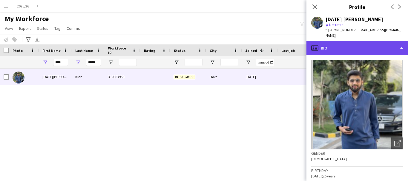
click at [385, 48] on div "profile Bio" at bounding box center [358, 48] width 102 height 14
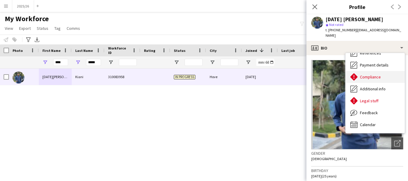
drag, startPoint x: 383, startPoint y: 70, endPoint x: 384, endPoint y: 74, distance: 5.0
click at [384, 74] on div "Bio Bio Company application Company application Employment Employment About you…" at bounding box center [375, 93] width 59 height 80
click at [384, 74] on div "Compliance Compliance" at bounding box center [375, 77] width 59 height 12
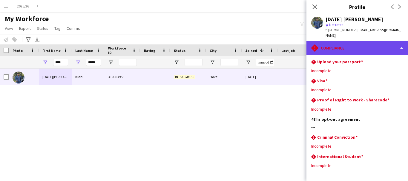
click at [361, 49] on div "rhombus-alert Compliance" at bounding box center [358, 48] width 102 height 14
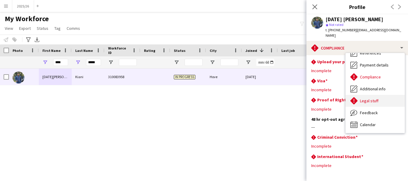
click at [382, 104] on div "Legal stuff Legal stuff" at bounding box center [375, 101] width 59 height 12
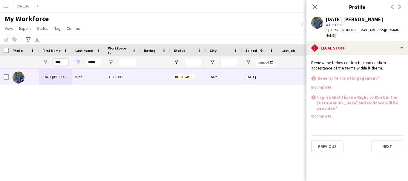
click at [63, 60] on input "****" at bounding box center [60, 62] width 15 height 7
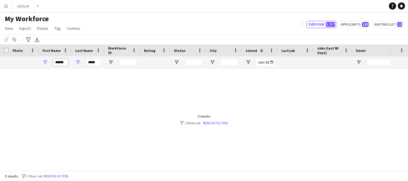
type input "******"
click at [96, 65] on input "*****" at bounding box center [93, 62] width 15 height 7
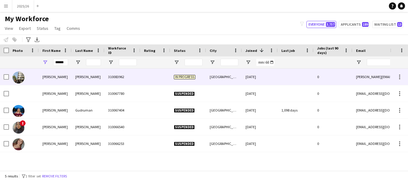
click at [62, 79] on div "[PERSON_NAME]" at bounding box center [55, 77] width 33 height 16
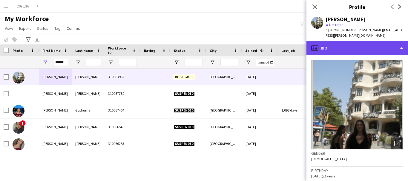
click at [356, 46] on div "profile Bio" at bounding box center [358, 48] width 102 height 14
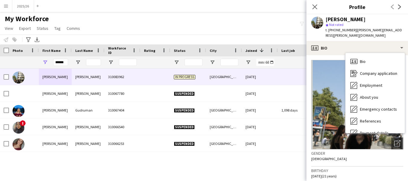
drag, startPoint x: 402, startPoint y: 108, endPoint x: 408, endPoint y: 114, distance: 8.3
click at [408, 114] on div "profile Bio Bio Bio Company application Company application Employment Employme…" at bounding box center [358, 111] width 102 height 140
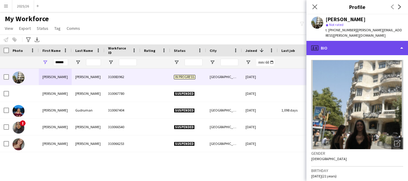
click at [383, 51] on div "profile Bio" at bounding box center [358, 48] width 102 height 14
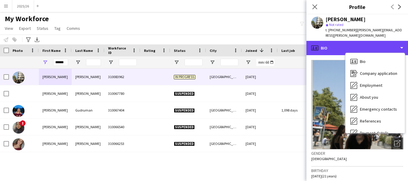
scroll to position [68, 0]
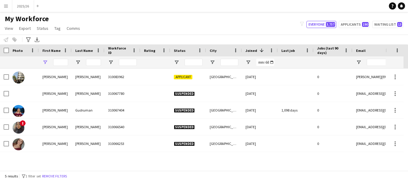
type input "******"
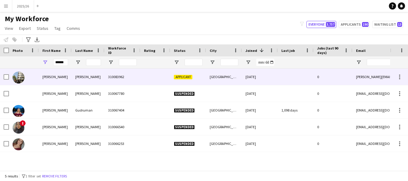
click at [63, 76] on div "[PERSON_NAME]" at bounding box center [55, 77] width 33 height 16
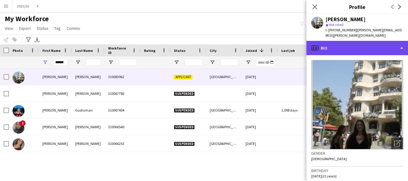
click at [334, 48] on div "profile Bio" at bounding box center [358, 48] width 102 height 14
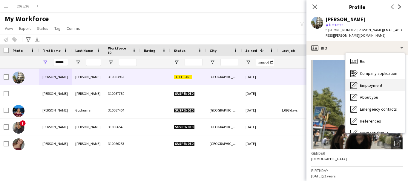
click at [370, 81] on div "Employment Employment" at bounding box center [375, 86] width 59 height 12
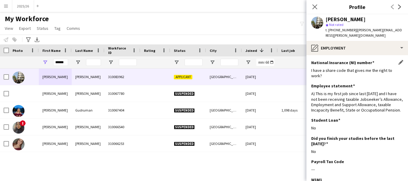
drag, startPoint x: 371, startPoint y: 51, endPoint x: 386, endPoint y: 79, distance: 32.0
click at [386, 79] on div "National Insurance (NI) number Edit this field I have a share code that gives m…" at bounding box center [357, 72] width 92 height 24
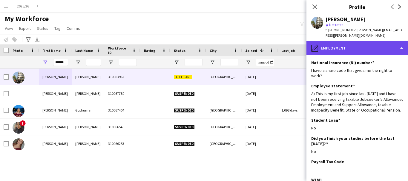
click at [383, 44] on div "pencil4 Employment" at bounding box center [358, 48] width 102 height 14
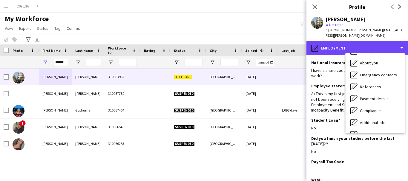
scroll to position [40, 0]
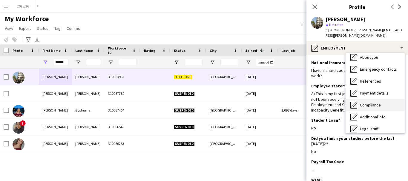
click at [385, 102] on div "Compliance Compliance" at bounding box center [375, 105] width 59 height 12
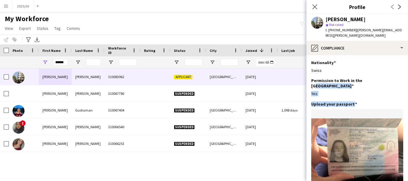
drag, startPoint x: 404, startPoint y: 83, endPoint x: 408, endPoint y: 97, distance: 14.7
click at [408, 98] on app-section-data-types "Nationality Edit this field Swiss Permission to Work in the [GEOGRAPHIC_DATA] E…" at bounding box center [358, 118] width 102 height 126
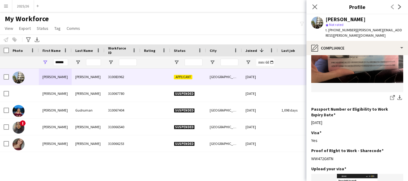
scroll to position [110, 0]
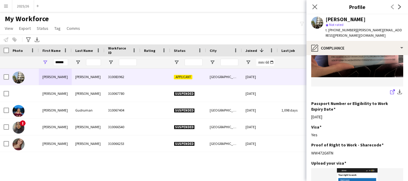
click at [390, 90] on icon "share-external-link-1" at bounding box center [392, 92] width 5 height 5
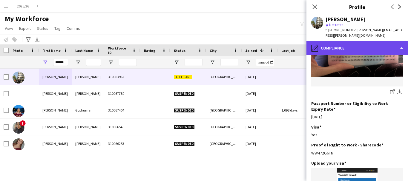
click at [363, 51] on div "pencil4 Compliance" at bounding box center [358, 48] width 102 height 14
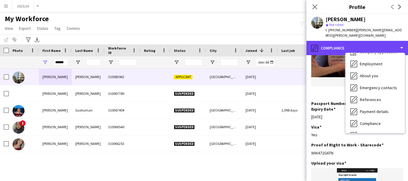
scroll to position [0, 0]
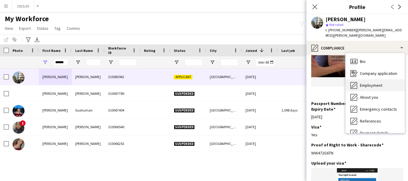
click at [380, 87] on span "Employment" at bounding box center [371, 85] width 22 height 5
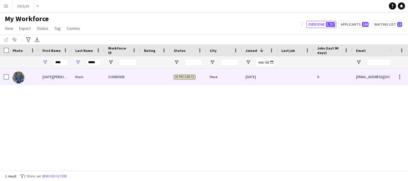
click at [76, 75] on div "Kiani" at bounding box center [88, 77] width 33 height 16
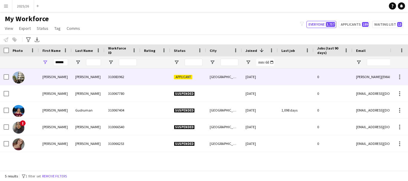
click at [50, 71] on div "[PERSON_NAME]" at bounding box center [55, 77] width 33 height 16
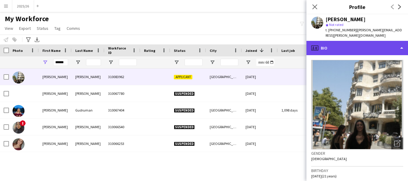
click at [398, 47] on div "profile Bio" at bounding box center [358, 48] width 102 height 14
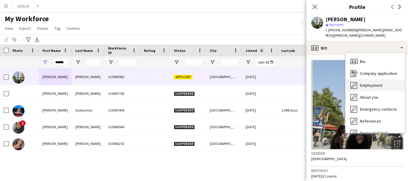
click at [386, 82] on div "Employment Employment" at bounding box center [375, 86] width 59 height 12
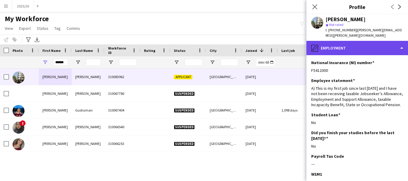
click at [363, 45] on div "pencil4 Employment" at bounding box center [358, 48] width 102 height 14
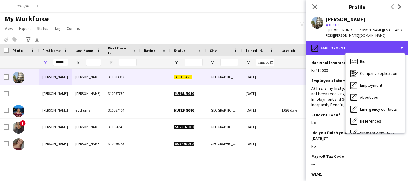
scroll to position [68, 0]
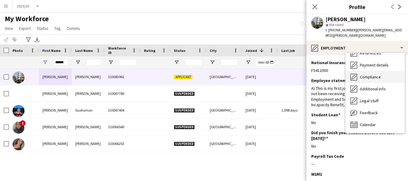
click at [382, 77] on div "Compliance Compliance" at bounding box center [375, 77] width 59 height 12
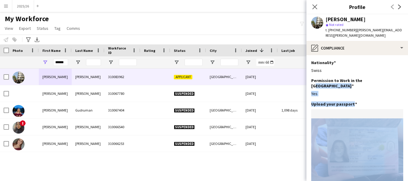
drag, startPoint x: 403, startPoint y: 80, endPoint x: 408, endPoint y: 111, distance: 31.5
click at [408, 111] on app-section-data-types "Nationality Edit this field Swiss Permission to Work in the UK Edit this field …" at bounding box center [358, 118] width 102 height 126
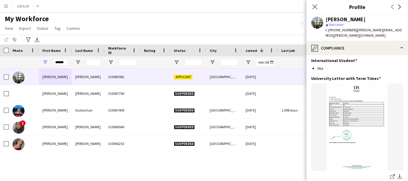
scroll to position [409, 0]
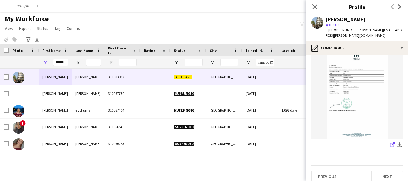
click at [390, 143] on icon at bounding box center [392, 145] width 4 height 4
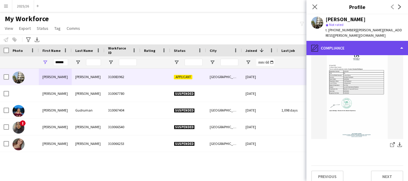
click at [363, 49] on div "pencil4 Compliance" at bounding box center [358, 48] width 102 height 14
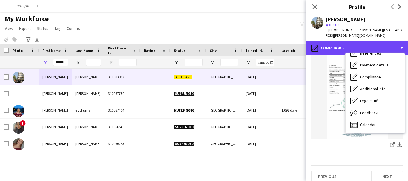
scroll to position [65, 0]
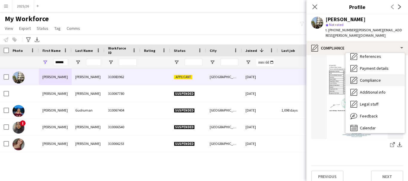
click at [376, 84] on div "Compliance Compliance" at bounding box center [375, 80] width 59 height 12
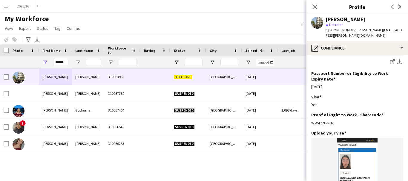
scroll to position [139, 0]
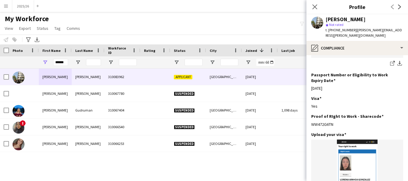
drag, startPoint x: 342, startPoint y: 119, endPoint x: 310, endPoint y: 116, distance: 31.8
click at [310, 116] on app-section-data-types "Nationality Edit this field Swiss Permission to Work in the UK Edit this field …" at bounding box center [358, 118] width 102 height 126
copy div "WW472G6TN"
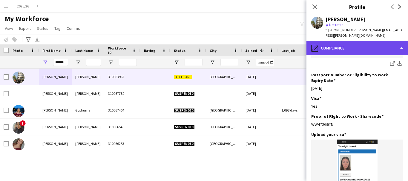
click at [339, 46] on div "pencil4 Compliance" at bounding box center [358, 48] width 102 height 14
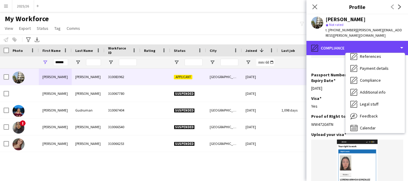
scroll to position [0, 0]
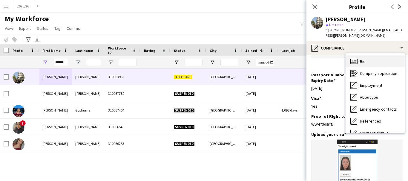
click at [384, 64] on div "Bio Bio" at bounding box center [375, 62] width 59 height 12
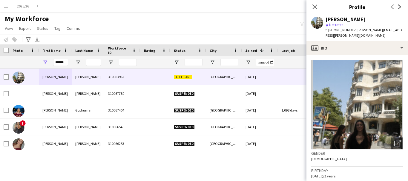
click at [152, 7] on app-navbar "Menu Boards Boards Boards All jobs Status Workforce Workforce My Workforce Recr…" at bounding box center [204, 6] width 408 height 12
drag, startPoint x: 179, startPoint y: 34, endPoint x: 352, endPoint y: 109, distance: 188.6
click at [179, 34] on div "My Workforce View Views Default view New view Update view Delete view Edit name…" at bounding box center [204, 24] width 408 height 20
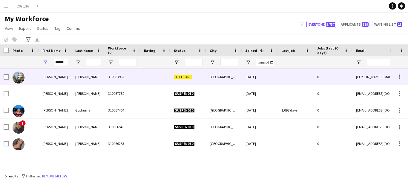
click at [306, 81] on div at bounding box center [296, 77] width 36 height 16
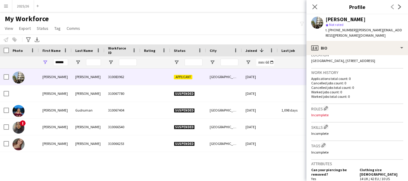
scroll to position [129, 0]
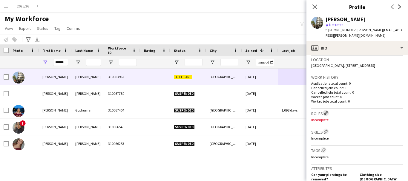
click at [325, 115] on app-icon "Edit crew company roles" at bounding box center [326, 113] width 4 height 4
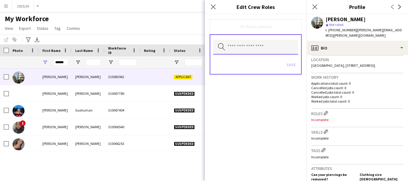
click at [260, 52] on input "text" at bounding box center [255, 47] width 85 height 15
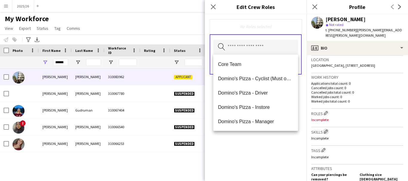
click at [326, 134] on app-icon "Edit crew company skills" at bounding box center [326, 132] width 4 height 4
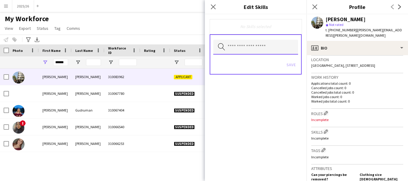
click at [256, 54] on input "text" at bounding box center [255, 47] width 85 height 15
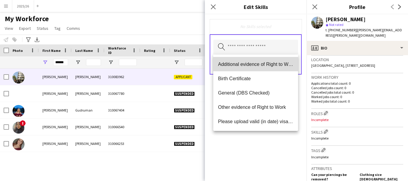
click at [253, 70] on mat-option "Additional evidence of Right to Work" at bounding box center [255, 64] width 85 height 14
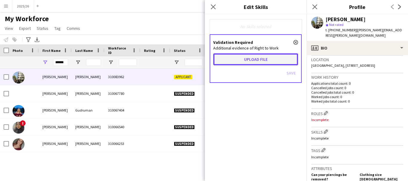
click at [248, 58] on button "Upload file" at bounding box center [255, 60] width 85 height 12
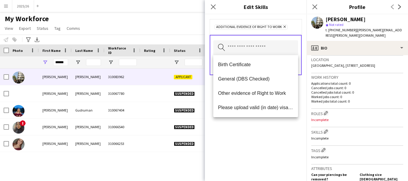
click at [272, 135] on div "Additional evidence of Right to Work Remove Search by skill name Save" at bounding box center [256, 97] width 102 height 167
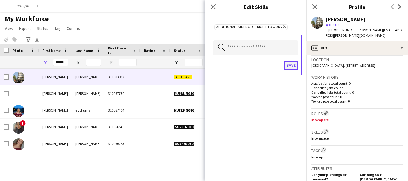
click at [288, 66] on button "Save" at bounding box center [291, 66] width 14 height 10
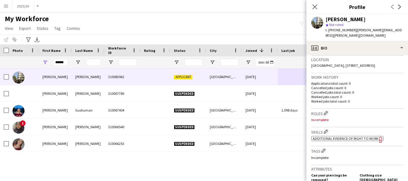
click at [341, 141] on span "Additional evidence of Right to Work" at bounding box center [346, 139] width 66 height 4
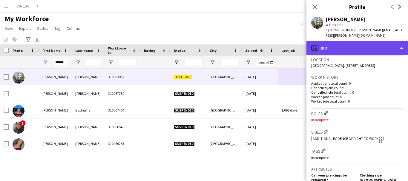
click at [357, 49] on div "profile Bio" at bounding box center [358, 48] width 102 height 14
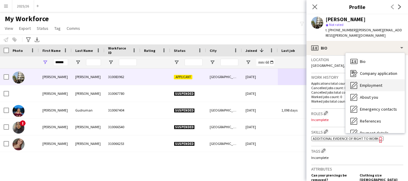
click at [386, 81] on div "Employment Employment" at bounding box center [375, 86] width 59 height 12
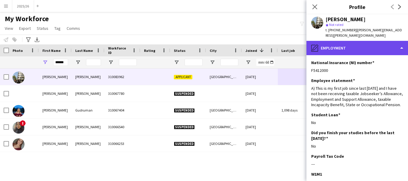
click at [381, 47] on div "pencil4 Employment" at bounding box center [358, 48] width 102 height 14
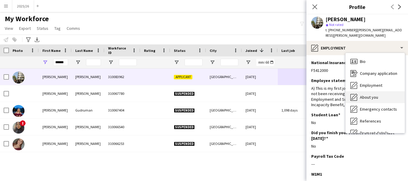
click at [382, 99] on div "About you About you" at bounding box center [375, 97] width 59 height 12
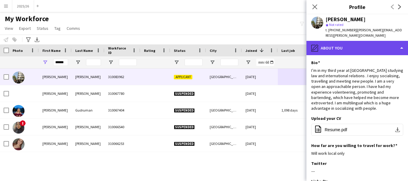
click at [376, 53] on div "pencil4 About you" at bounding box center [358, 48] width 102 height 14
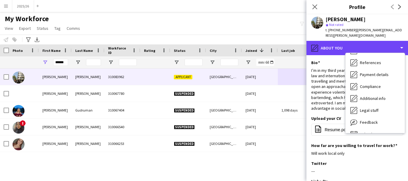
scroll to position [68, 0]
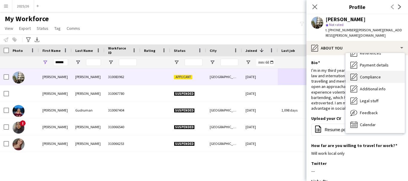
click at [380, 78] on span "Compliance" at bounding box center [370, 76] width 21 height 5
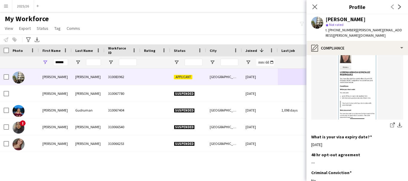
scroll to position [255, 0]
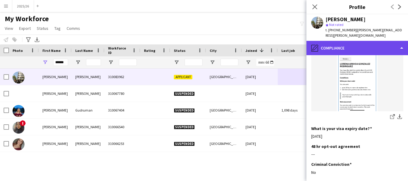
click at [362, 46] on div "pencil4 Compliance" at bounding box center [358, 48] width 102 height 14
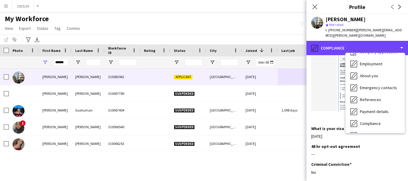
scroll to position [16, 0]
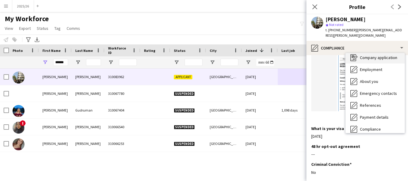
click at [387, 56] on span "Company application" at bounding box center [378, 57] width 37 height 5
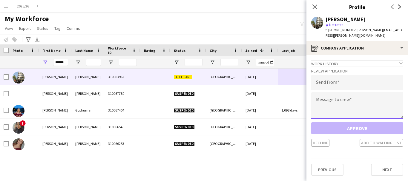
click at [343, 101] on textarea at bounding box center [357, 105] width 92 height 27
paste textarea "**********"
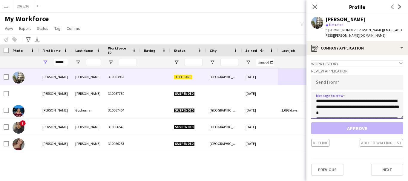
scroll to position [111, 0]
type textarea "**********"
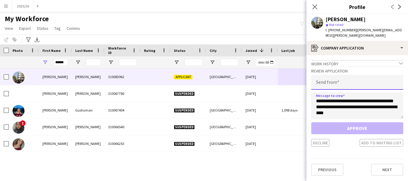
click at [334, 88] on input "email" at bounding box center [357, 82] width 92 height 15
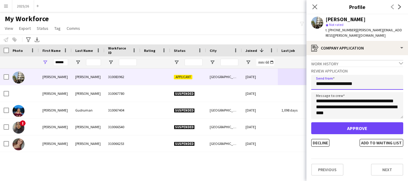
type input "**********"
click at [311, 123] on button "Approve" at bounding box center [357, 129] width 92 height 12
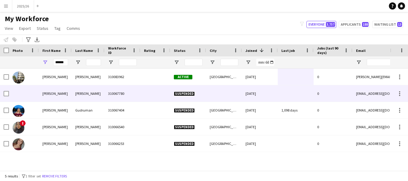
click at [137, 80] on div "310083962" at bounding box center [123, 77] width 36 height 16
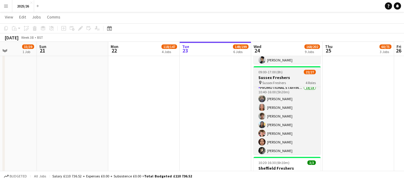
scroll to position [99, 0]
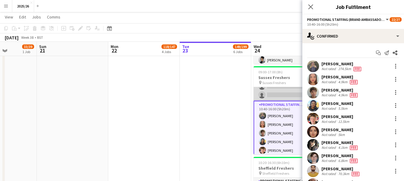
click at [287, 96] on app-card-role "Core Team 1A [DATE] 10:40-16:00 (5h20m) [PERSON_NAME] [PERSON_NAME] single-neut…" at bounding box center [286, 69] width 67 height 64
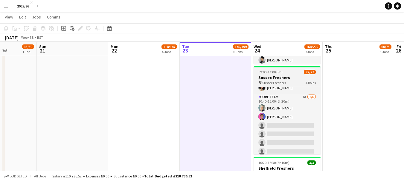
scroll to position [84, 0]
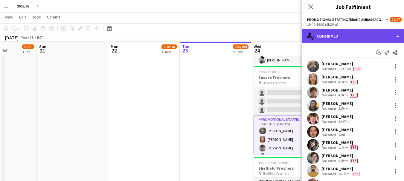
click at [347, 42] on div "single-neutral-actions-check-2 Confirmed" at bounding box center [353, 36] width 102 height 14
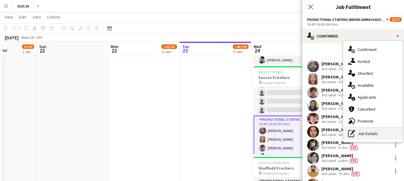
click at [362, 136] on div "pen-write Job Details" at bounding box center [372, 134] width 59 height 12
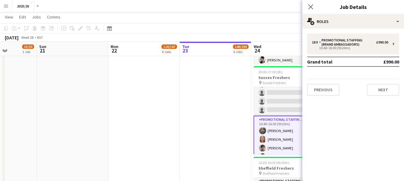
click at [338, 31] on div "18 x Promotional Staffing (Brand Ambassadors) £990.00 10:40-16:00 (5h20m) Grand…" at bounding box center [353, 65] width 102 height 72
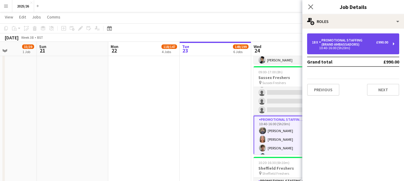
click at [345, 53] on div "18 x Promotional Staffing (Brand Ambassadors) £990.00 10:40-16:00 (5h20m)" at bounding box center [353, 43] width 92 height 21
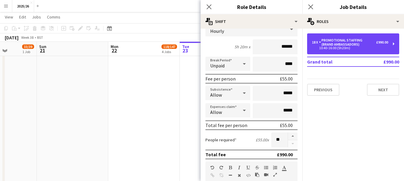
scroll to position [57, 0]
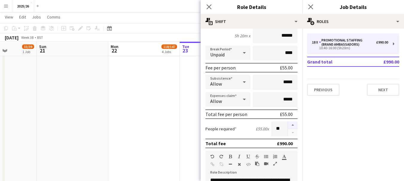
click at [288, 124] on button "button" at bounding box center [293, 126] width 10 height 8
type input "**"
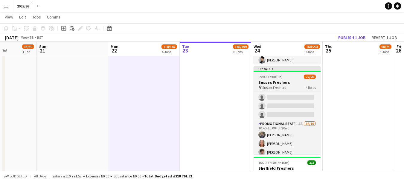
scroll to position [227, 0]
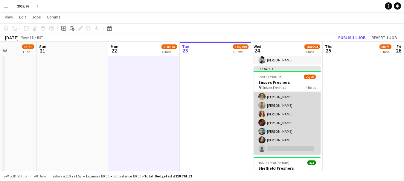
click at [291, 145] on app-card-role "Promotional Staffing (Brand Ambassadors) 1A 18/19 10:40-16:00 (5h20m) [PERSON_N…" at bounding box center [286, 66] width 67 height 176
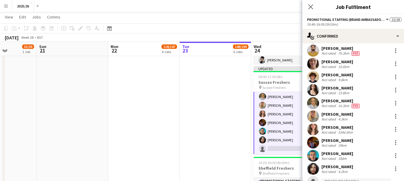
scroll to position [145, 0]
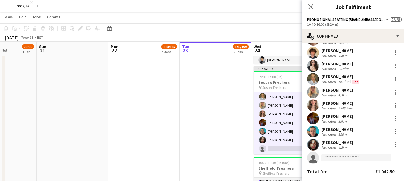
click at [354, 156] on input at bounding box center [355, 158] width 69 height 7
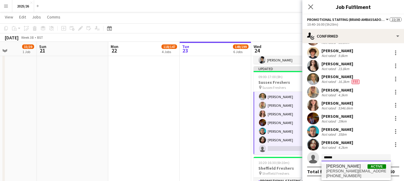
type input "******"
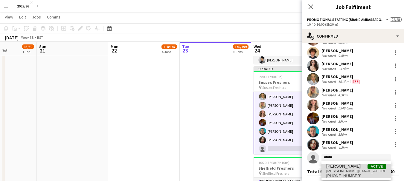
click at [346, 167] on span "[PERSON_NAME]" at bounding box center [343, 166] width 34 height 5
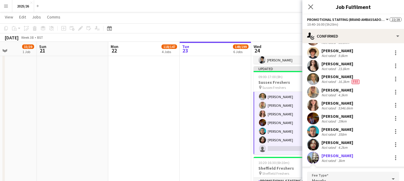
scroll to position [227, 0]
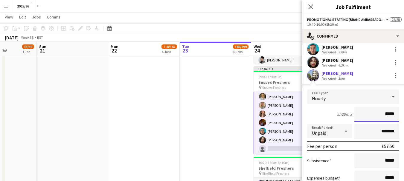
type input "******"
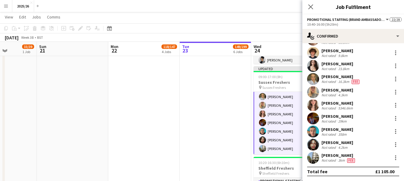
scroll to position [145, 0]
click at [312, 6] on icon "Close pop-in" at bounding box center [311, 7] width 6 height 6
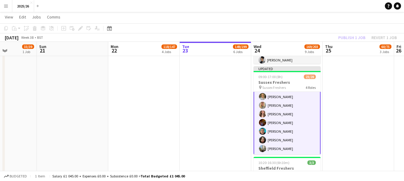
click at [352, 41] on div "Publish 1 job Revert 1 job" at bounding box center [367, 38] width 73 height 8
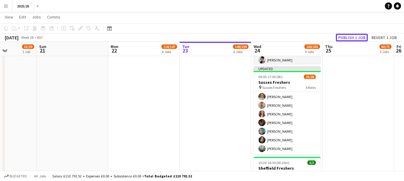
scroll to position [227, 0]
click at [352, 41] on button "Publish 1 job" at bounding box center [352, 38] width 32 height 8
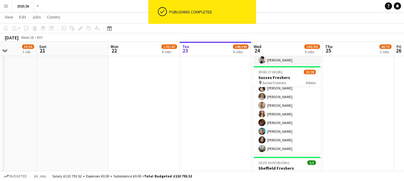
scroll to position [222, 0]
